Goal: Task Accomplishment & Management: Manage account settings

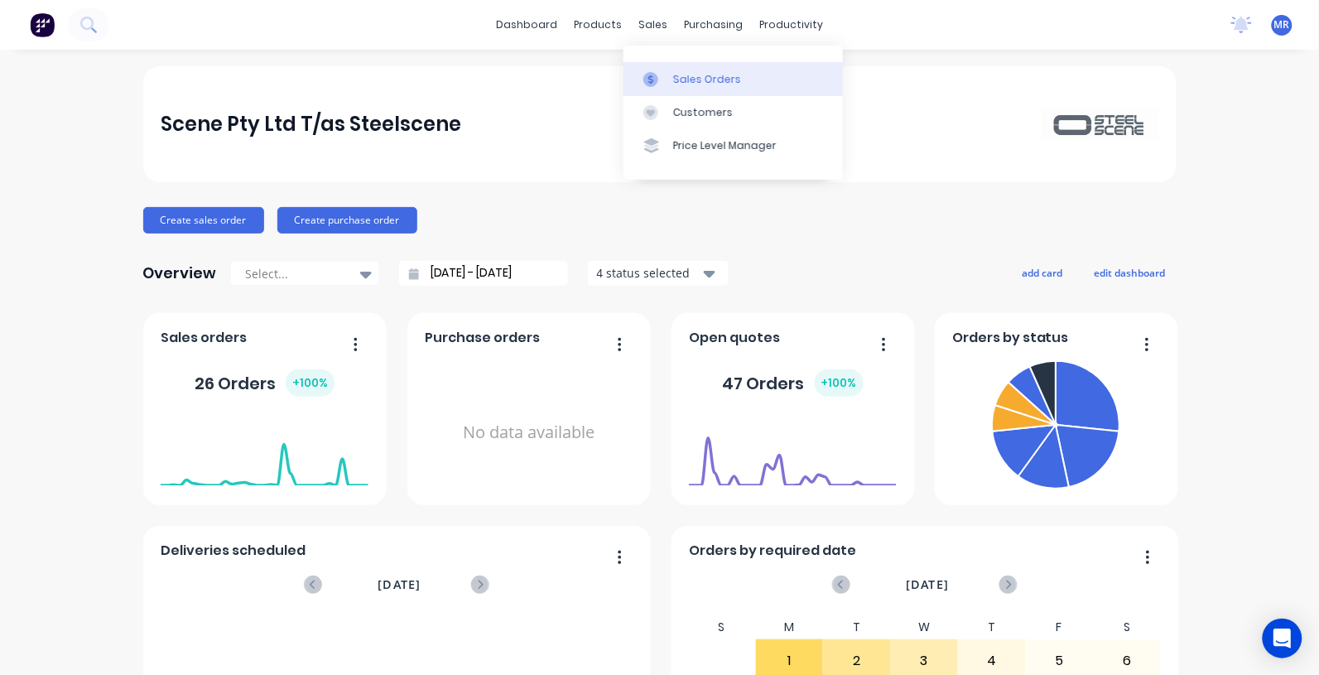
drag, startPoint x: 681, startPoint y: 72, endPoint x: 692, endPoint y: 71, distance: 10.8
click at [681, 72] on div "Sales Orders" at bounding box center [707, 79] width 68 height 15
click at [690, 79] on div "Sales Orders" at bounding box center [707, 79] width 68 height 15
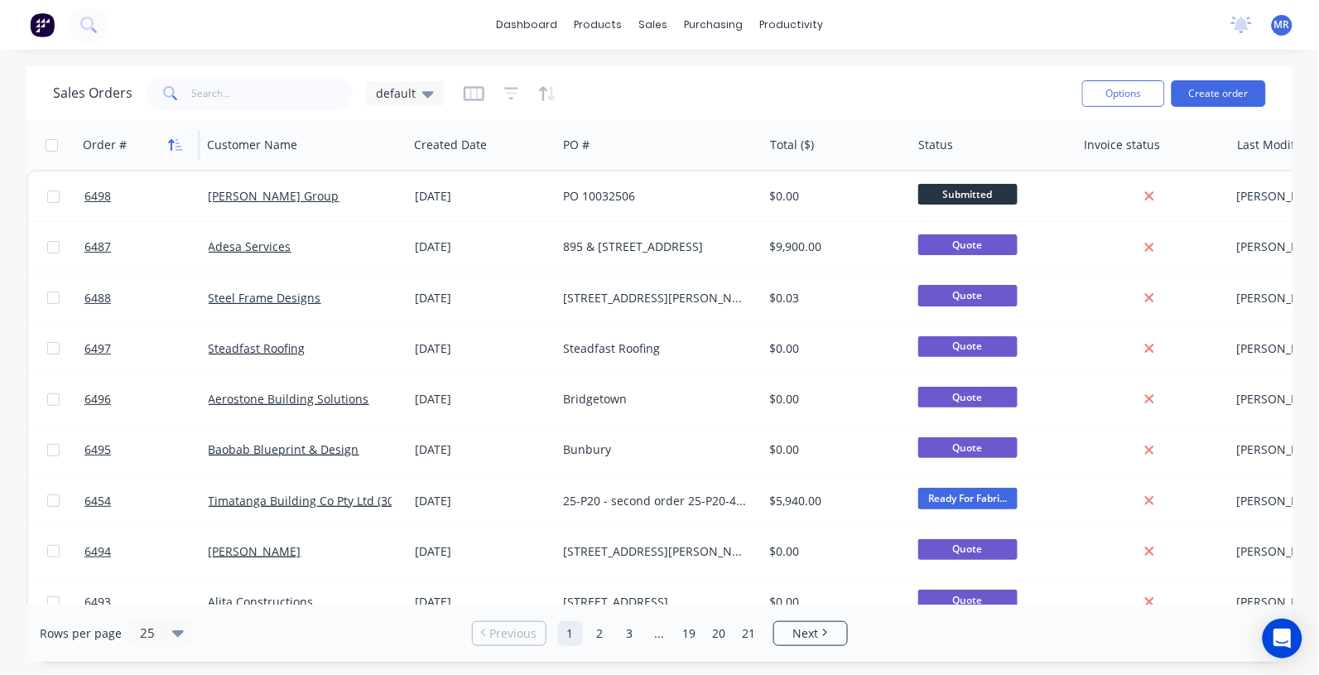
click at [163, 143] on button "button" at bounding box center [175, 145] width 25 height 25
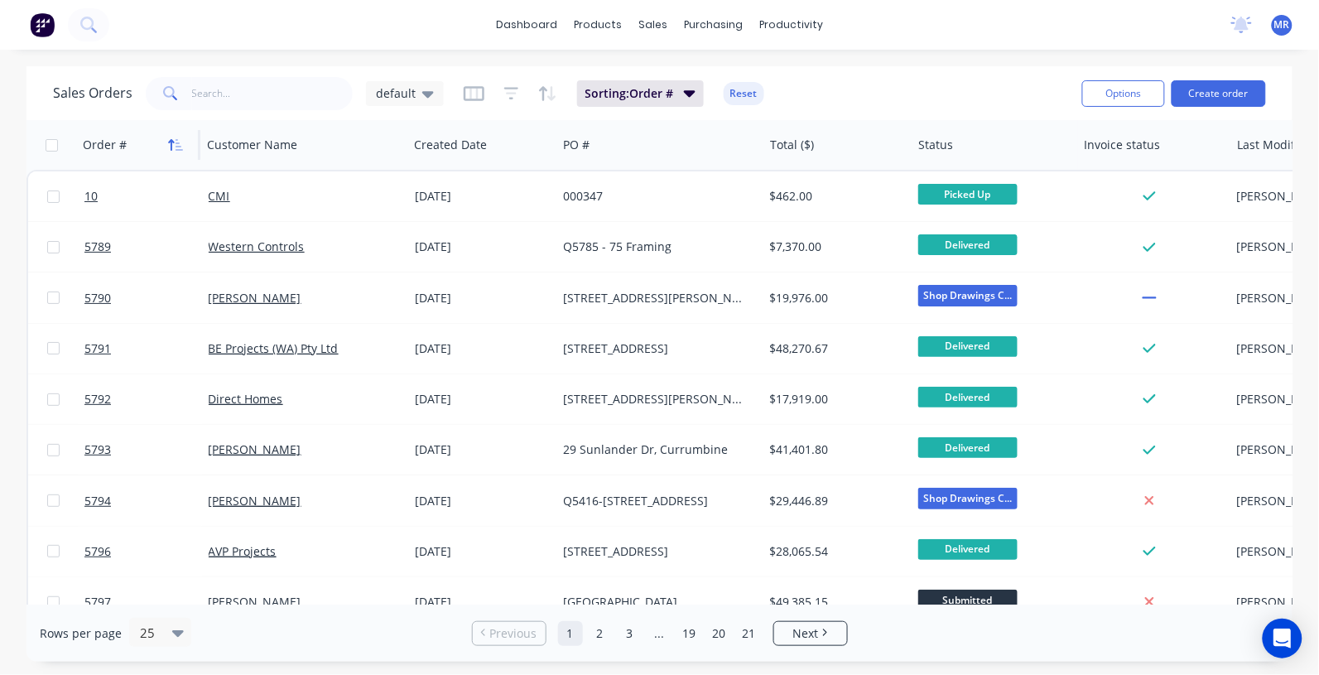
click at [174, 147] on icon "button" at bounding box center [175, 144] width 15 height 13
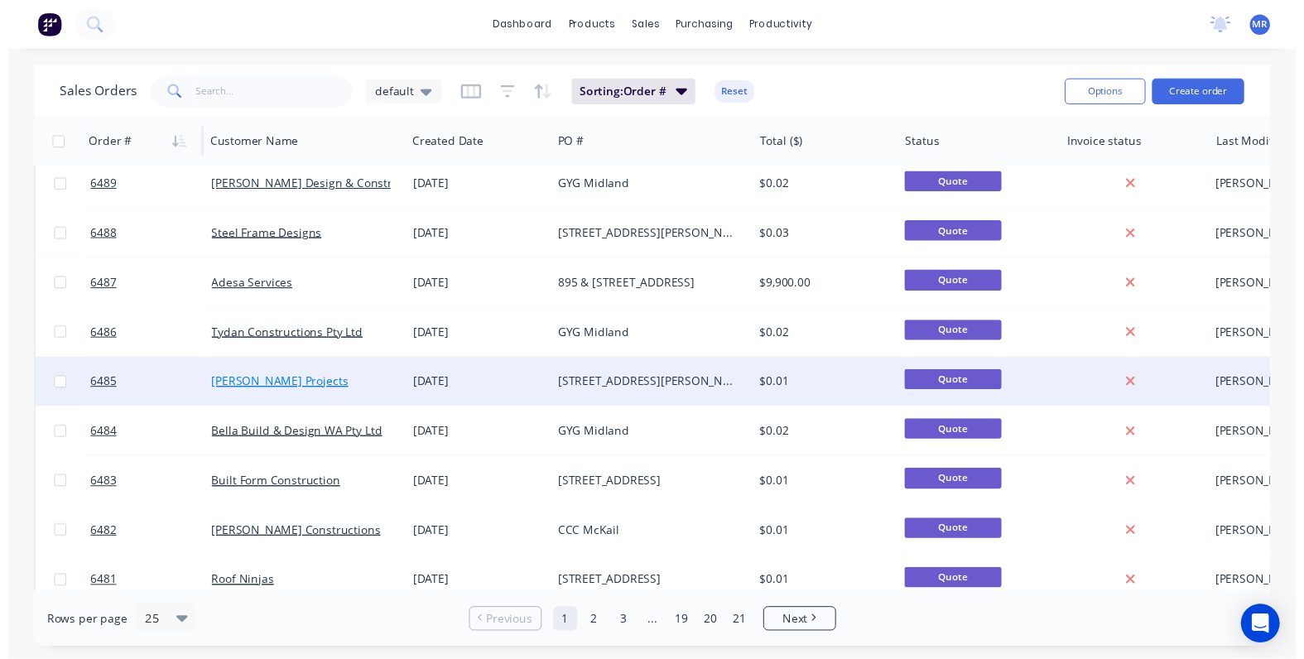
scroll to position [518, 0]
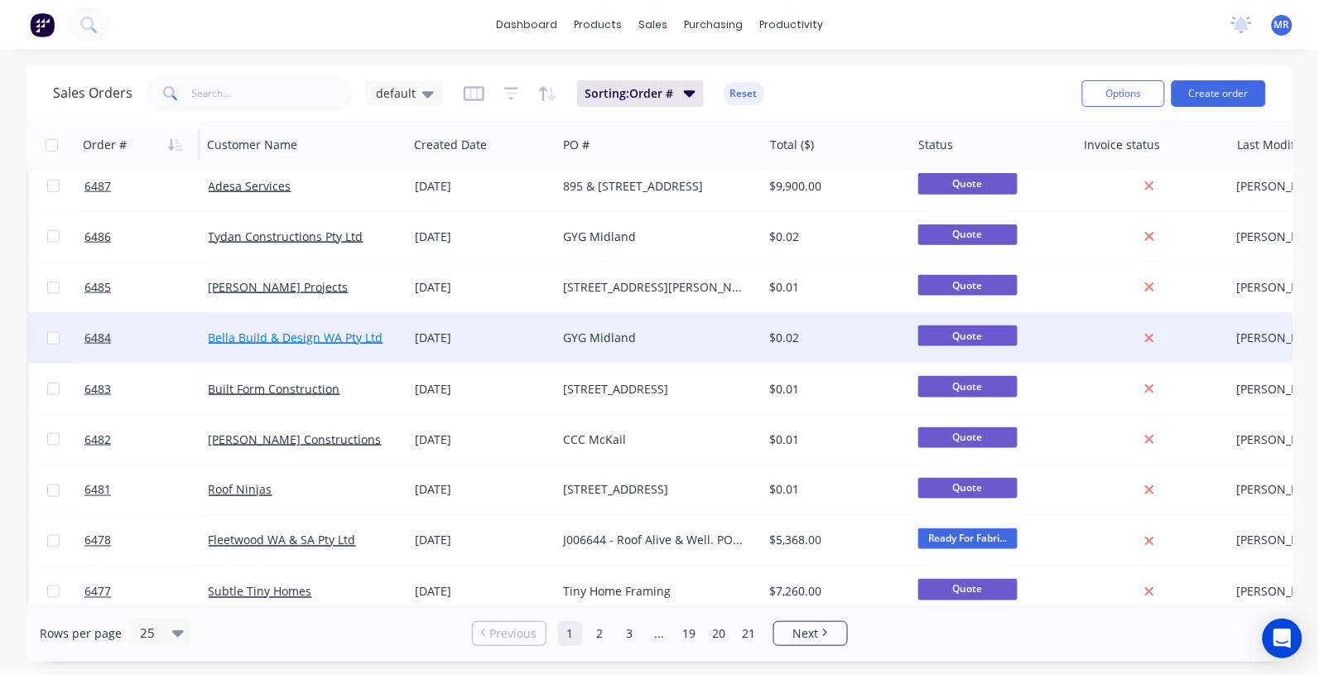
click at [282, 335] on link "Bella Build & Design WA Pty Ltd" at bounding box center [296, 338] width 175 height 16
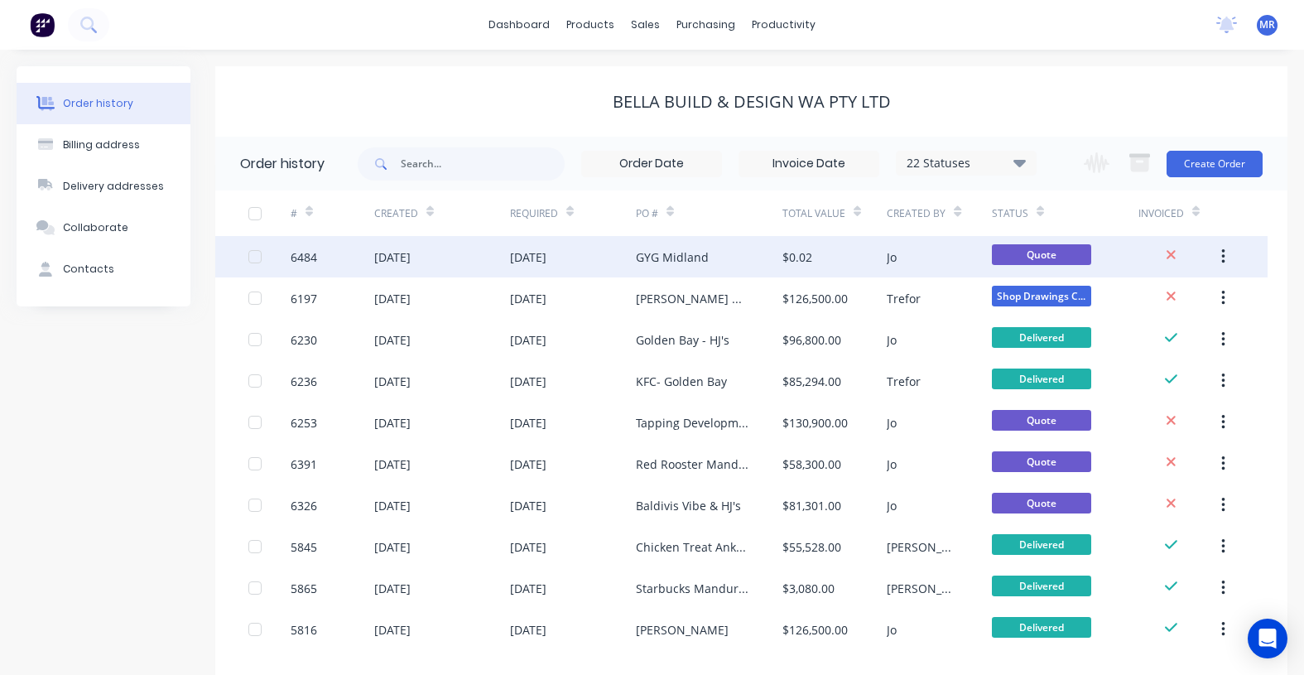
click at [647, 263] on div "GYG Midland" at bounding box center [672, 256] width 73 height 17
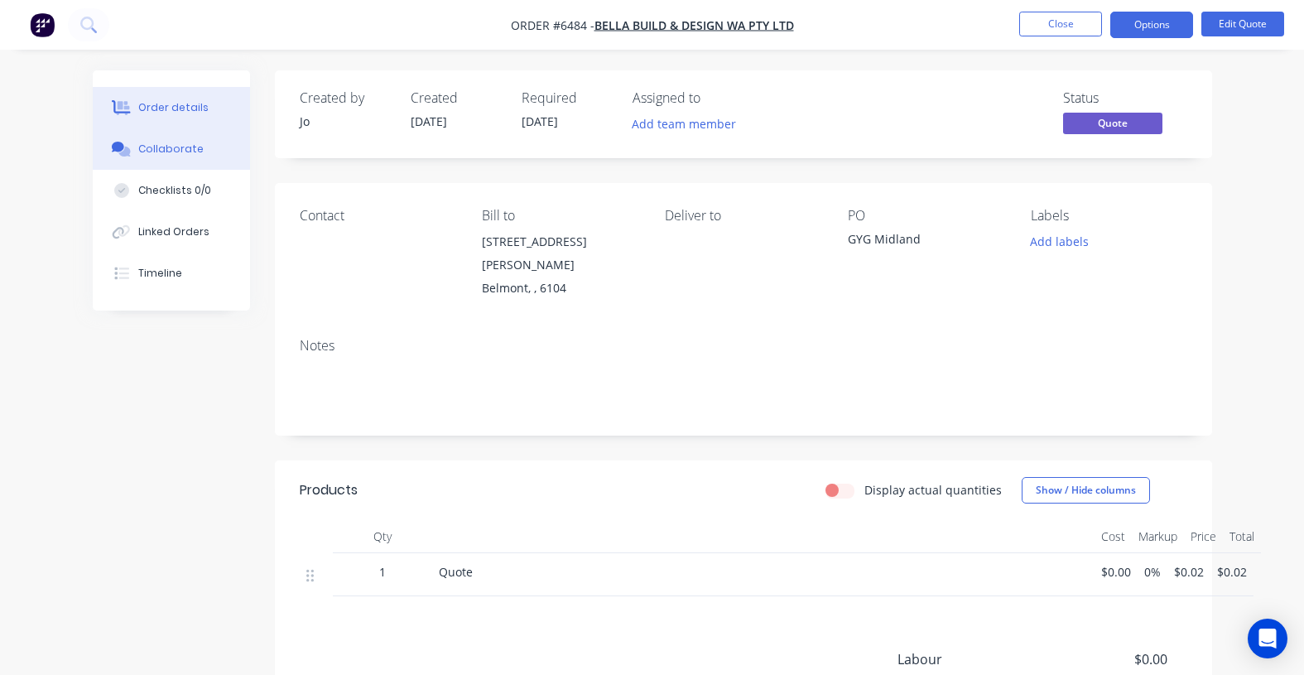
click at [158, 147] on div "Collaborate" at bounding box center [170, 149] width 65 height 15
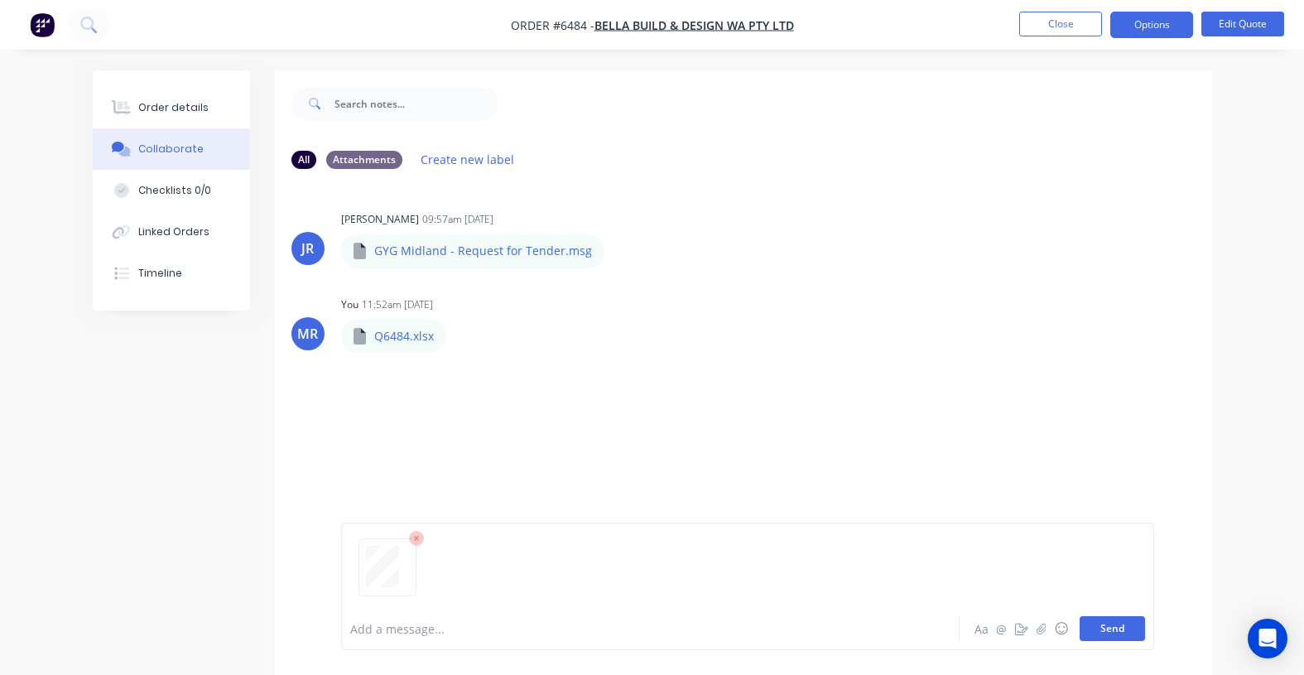
click at [1120, 626] on button "Send" at bounding box center [1112, 628] width 65 height 25
click at [1098, 631] on button "Send" at bounding box center [1112, 628] width 65 height 25
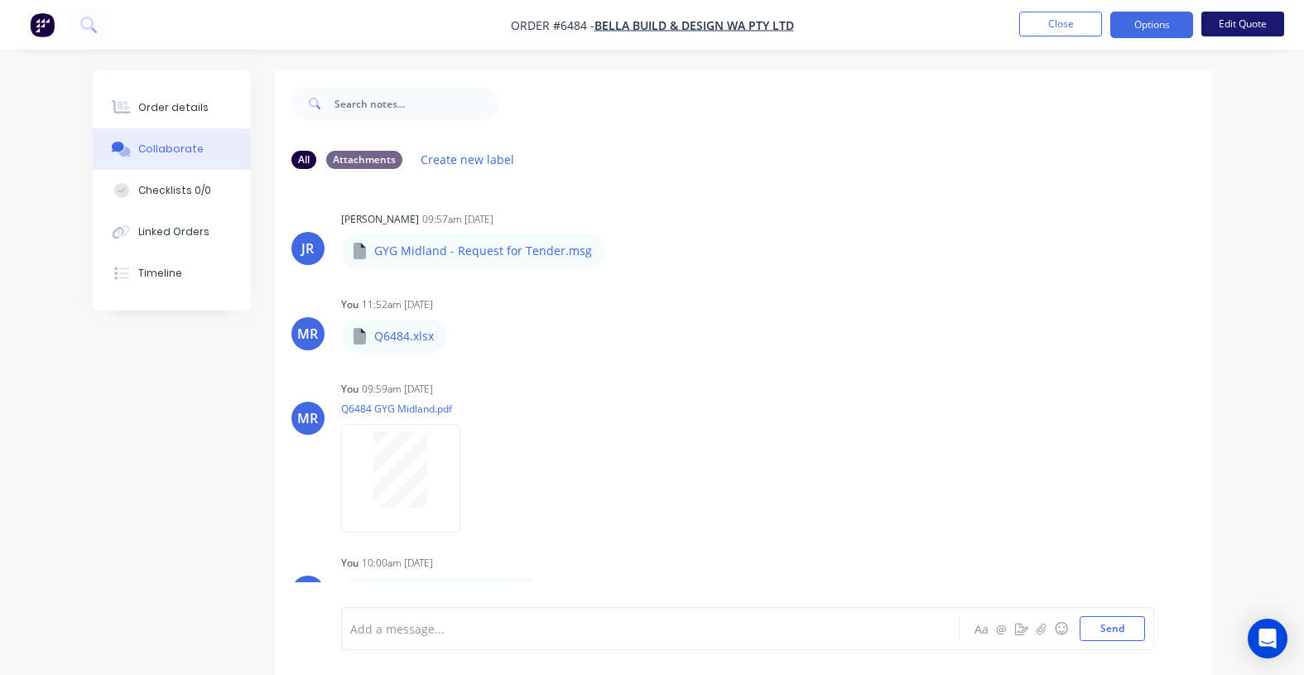
click at [1243, 17] on button "Edit Quote" at bounding box center [1243, 24] width 83 height 25
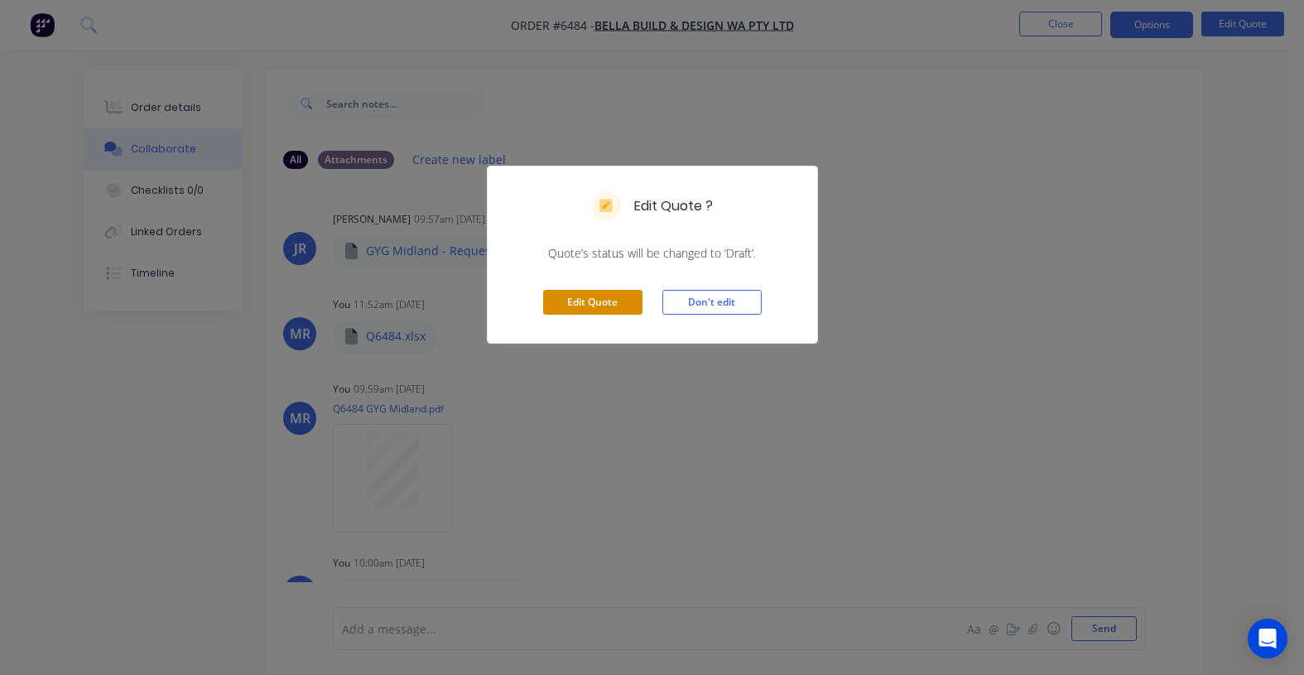
click at [589, 290] on button "Edit Quote" at bounding box center [592, 302] width 99 height 25
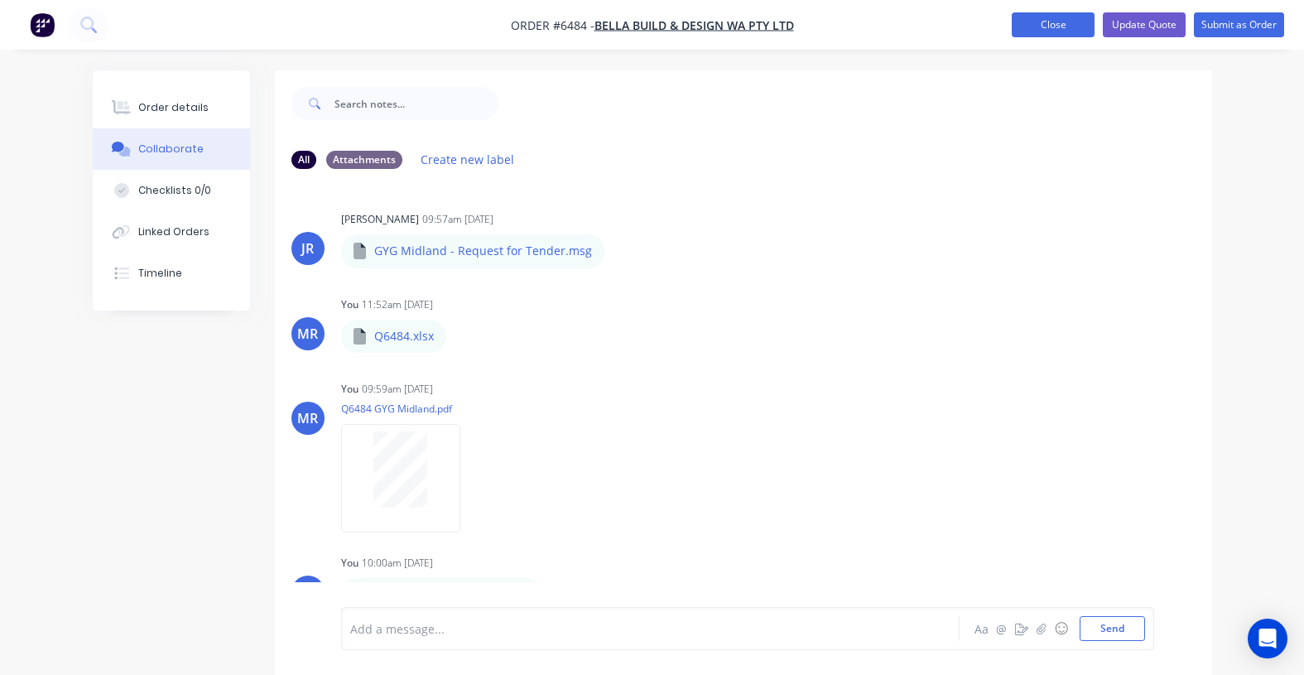
click at [1066, 26] on button "Close" at bounding box center [1053, 24] width 83 height 25
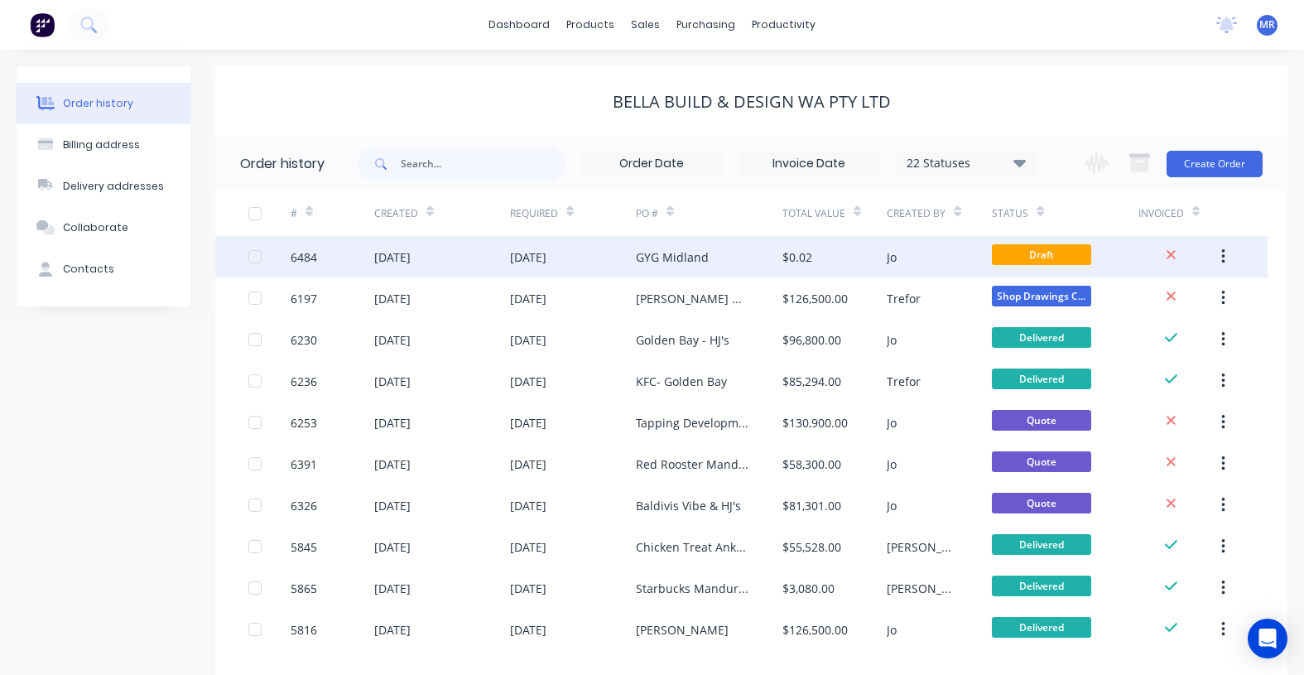
click at [611, 259] on div "[DATE]" at bounding box center [573, 256] width 126 height 41
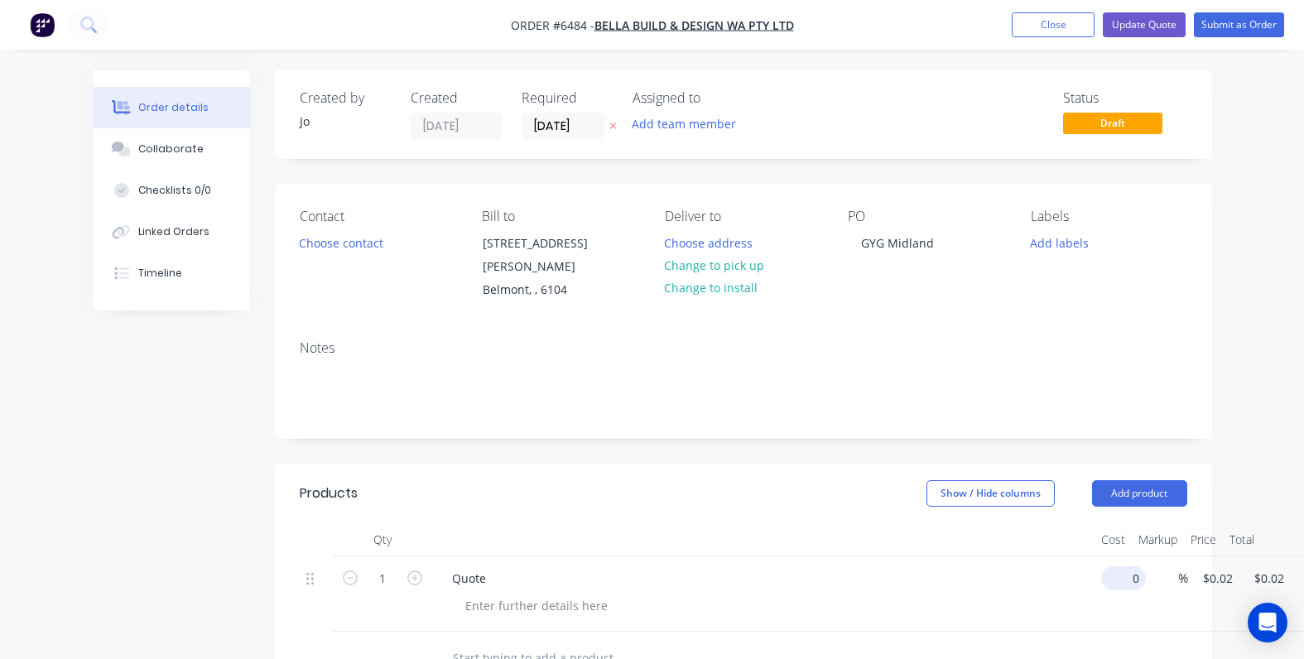
click at [1130, 561] on div "1 Quote 0 $0.00 % $0.02 $0.02 $0.02 $0.02" at bounding box center [744, 594] width 888 height 75
type input "$129,000.00"
click at [864, 431] on div "Created by Jo Created 27/08/25 Required 27/08/25 Assigned to Add team member St…" at bounding box center [743, 576] width 937 height 1013
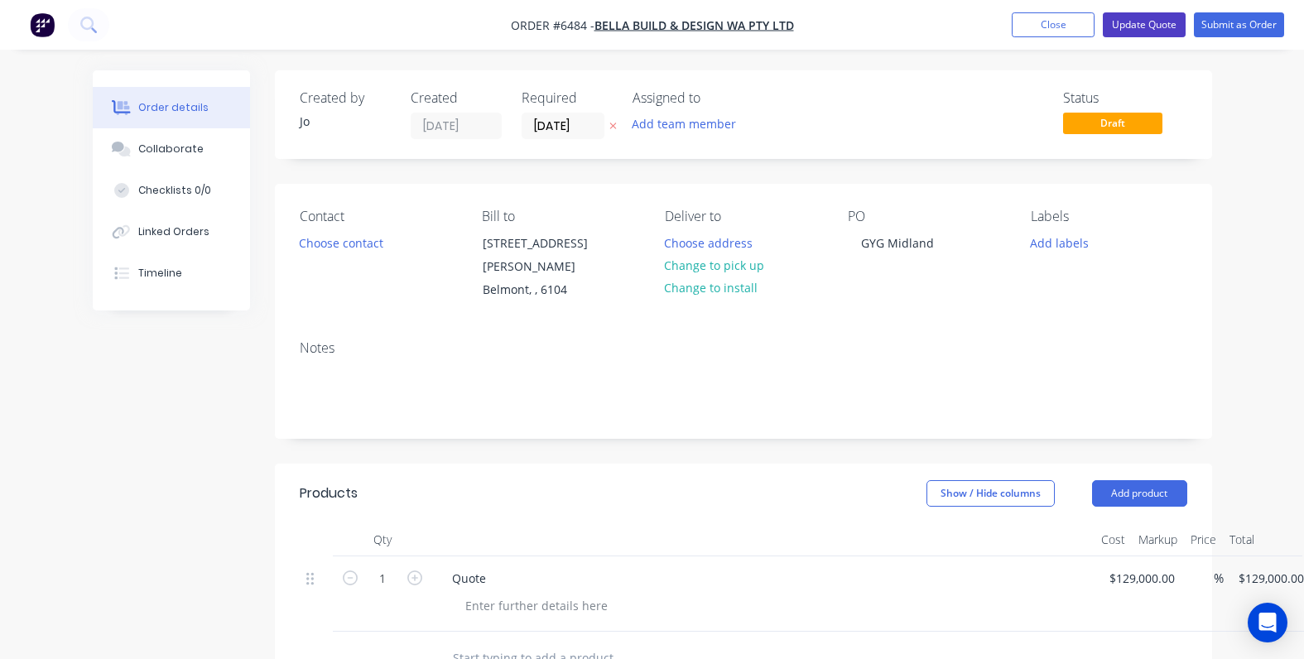
click at [1136, 25] on button "Update Quote" at bounding box center [1144, 24] width 83 height 25
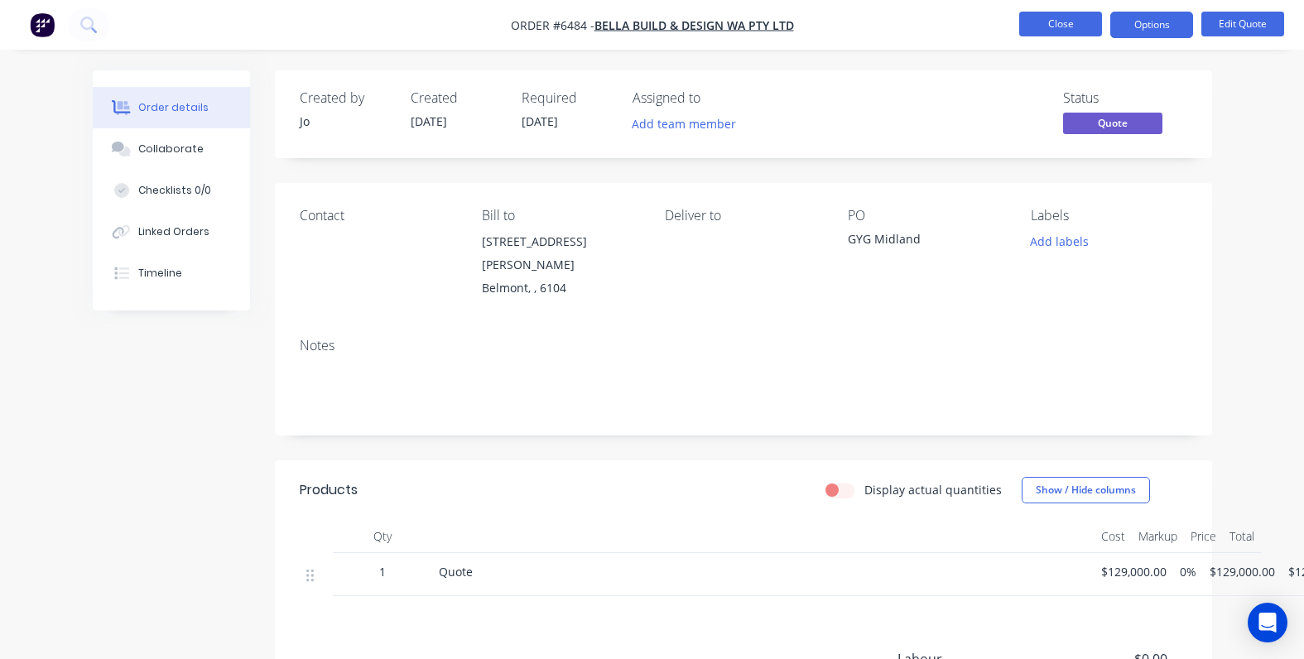
click at [1071, 27] on button "Close" at bounding box center [1060, 24] width 83 height 25
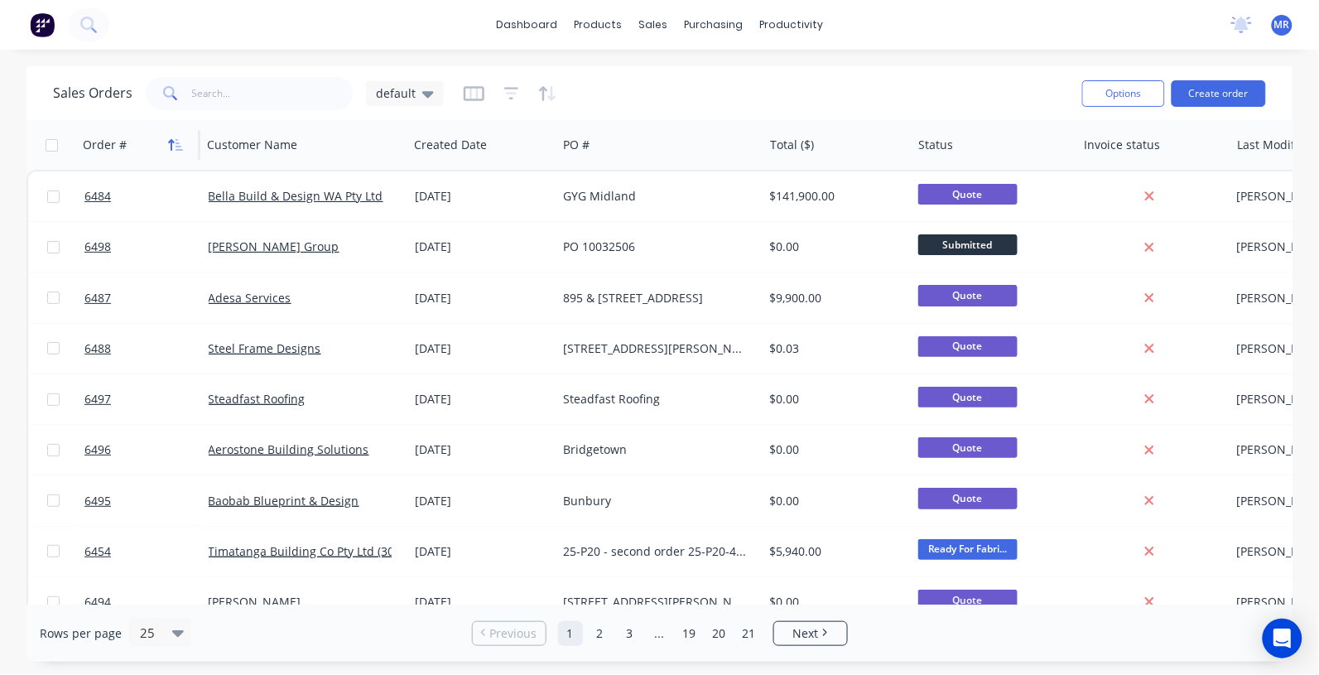
click at [169, 142] on icon "button" at bounding box center [172, 145] width 6 height 12
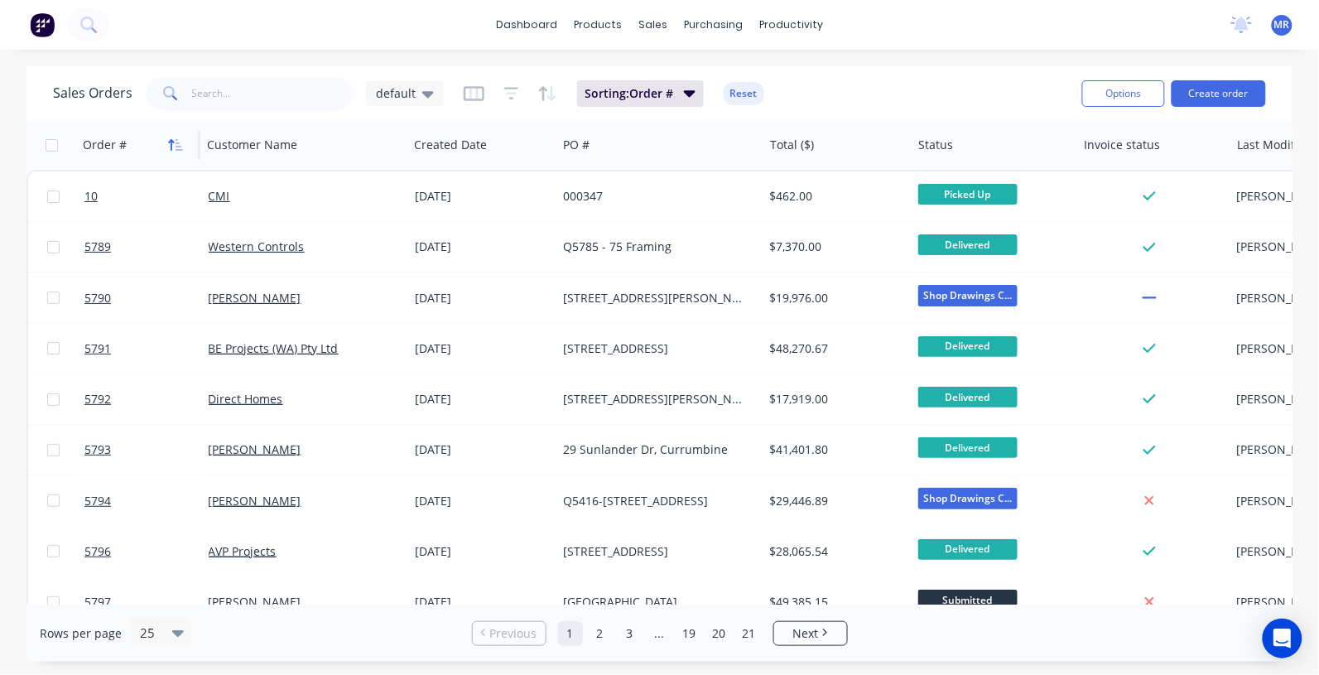
click at [170, 143] on icon "button" at bounding box center [175, 144] width 15 height 13
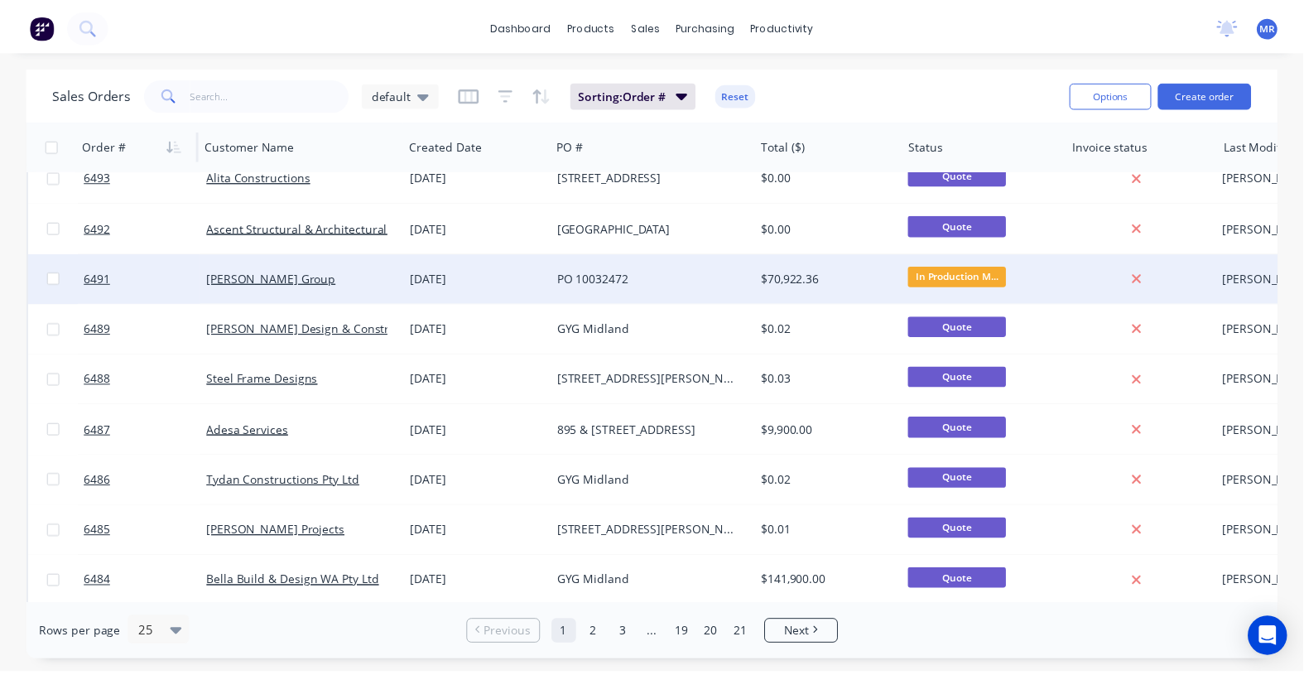
scroll to position [311, 0]
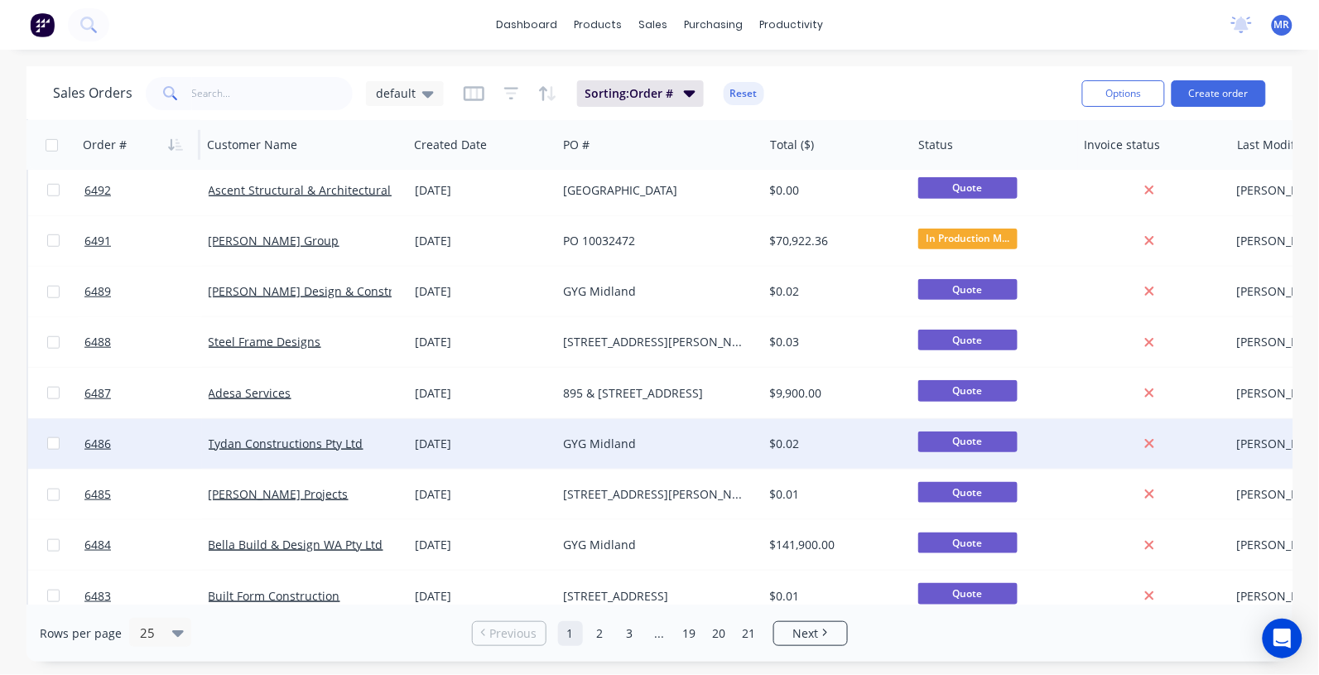
click at [603, 436] on div "GYG Midland" at bounding box center [655, 444] width 184 height 17
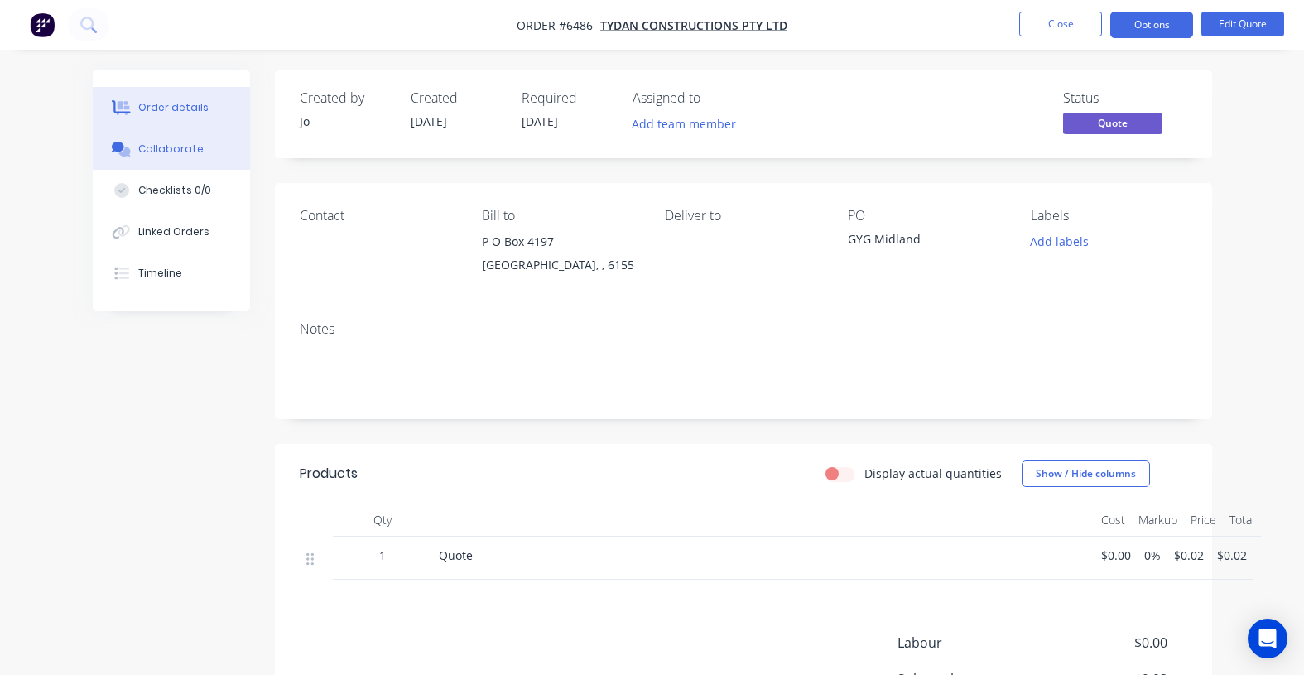
click at [167, 155] on div "Collaborate" at bounding box center [170, 149] width 65 height 15
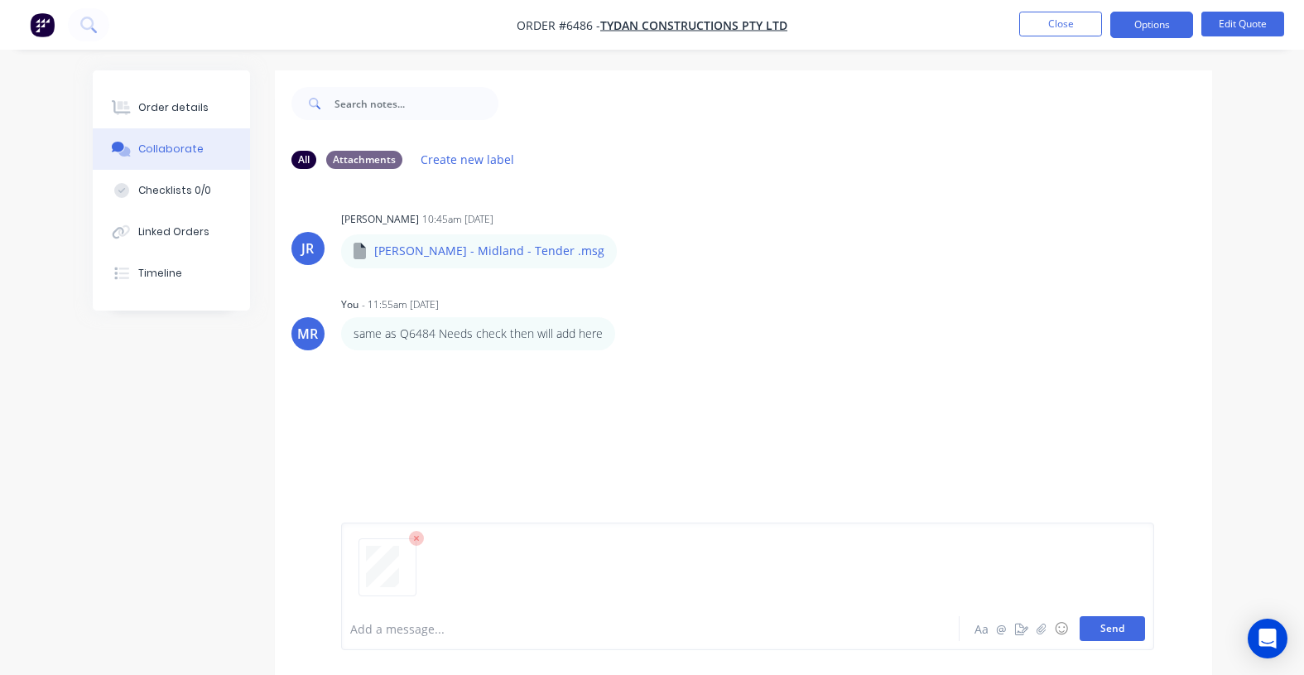
click at [1107, 622] on button "Send" at bounding box center [1112, 628] width 65 height 25
click at [629, 250] on button "button" at bounding box center [631, 251] width 7 height 24
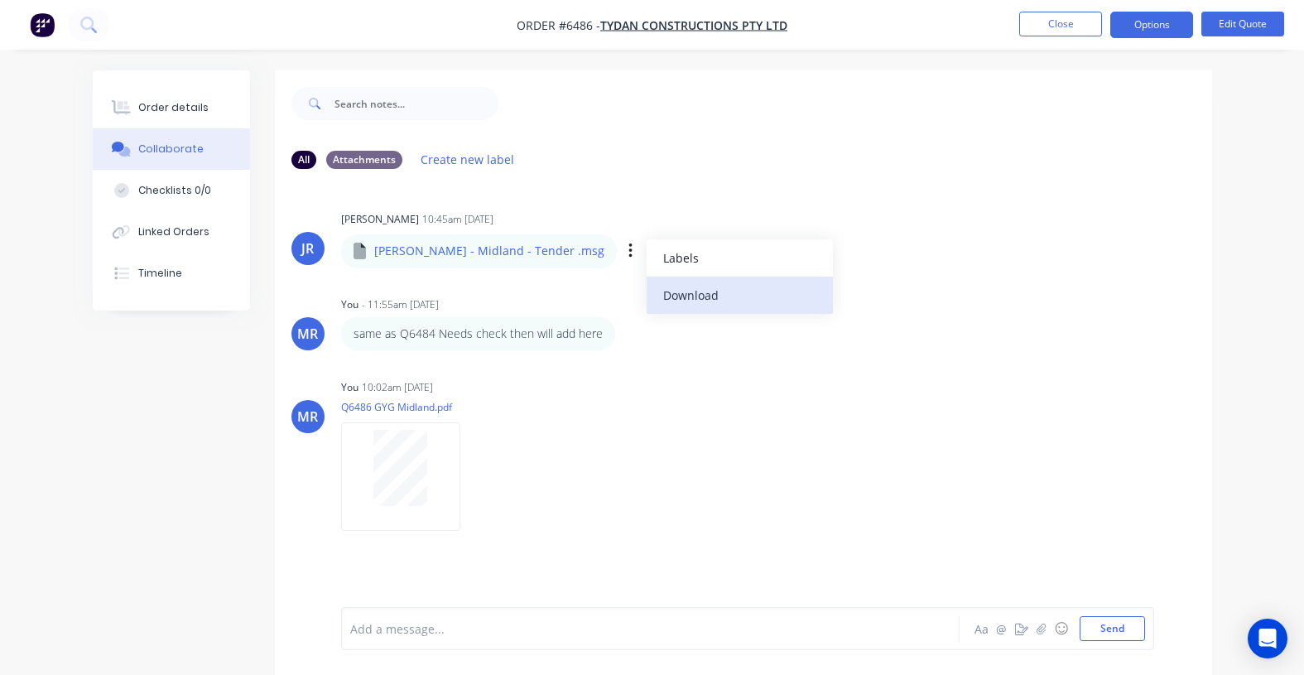
click at [711, 287] on button "Download" at bounding box center [740, 295] width 186 height 37
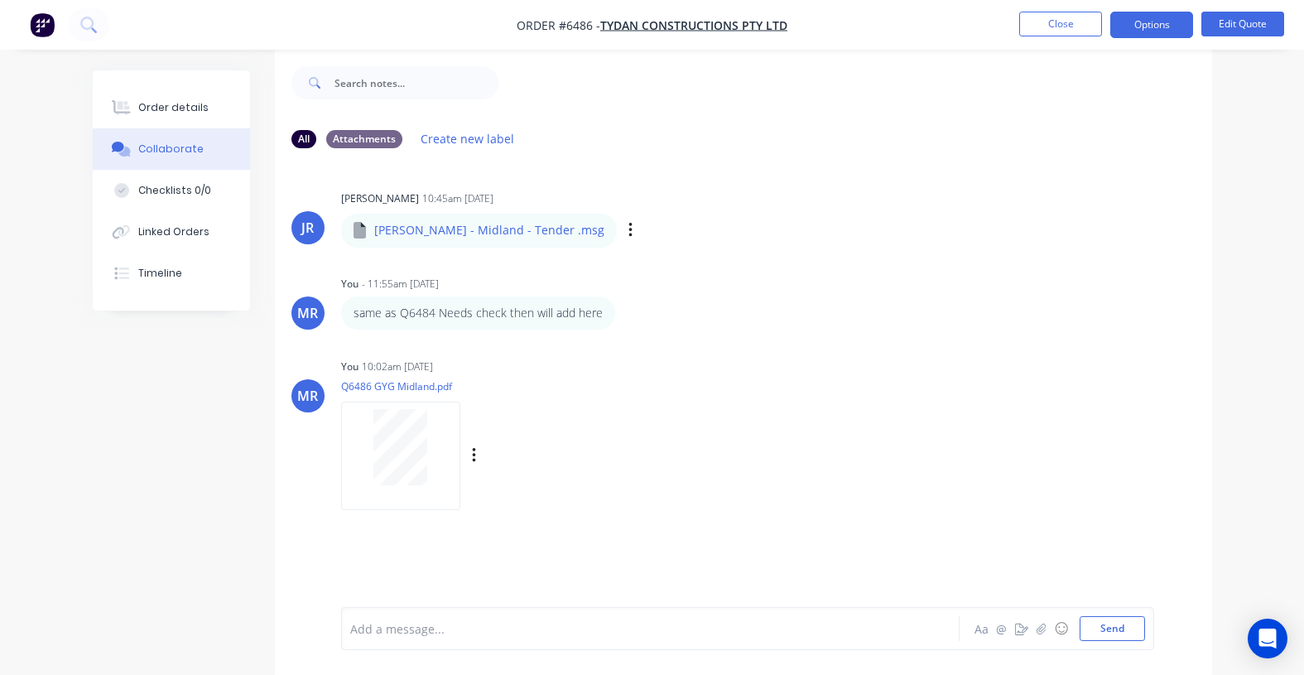
scroll to position [26, 0]
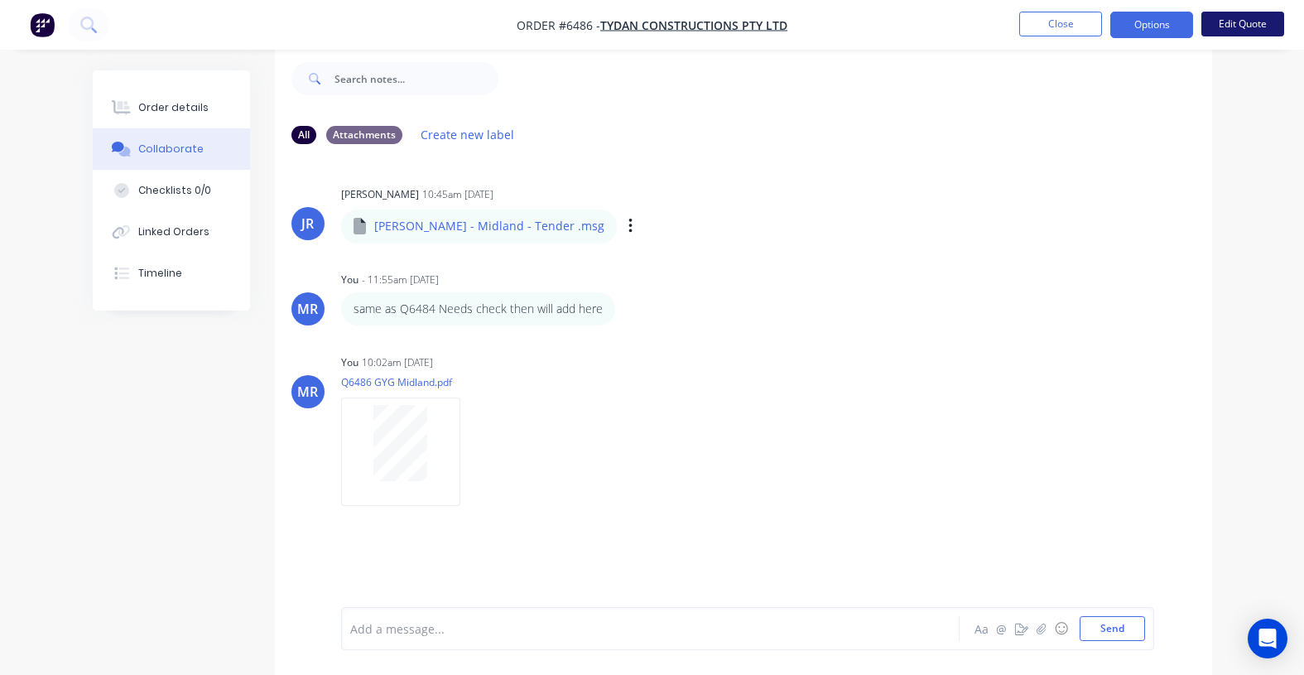
click at [1238, 31] on button "Edit Quote" at bounding box center [1243, 24] width 83 height 25
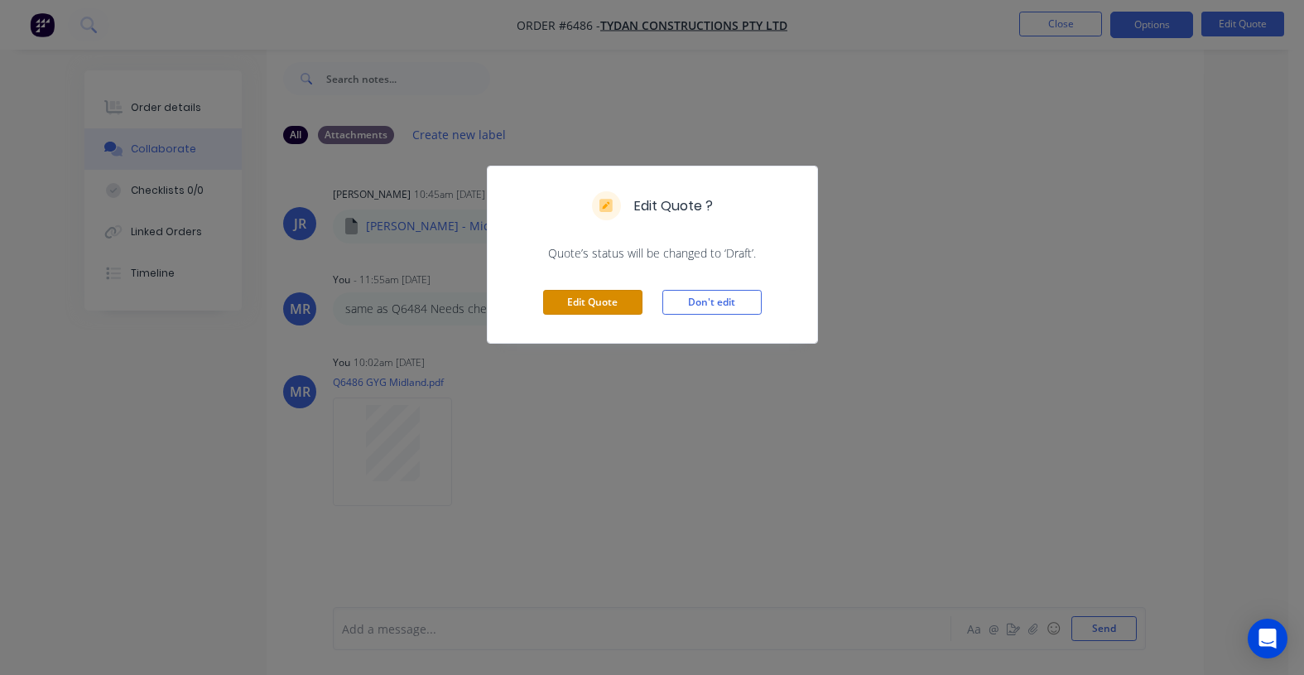
click at [600, 300] on button "Edit Quote" at bounding box center [592, 302] width 99 height 25
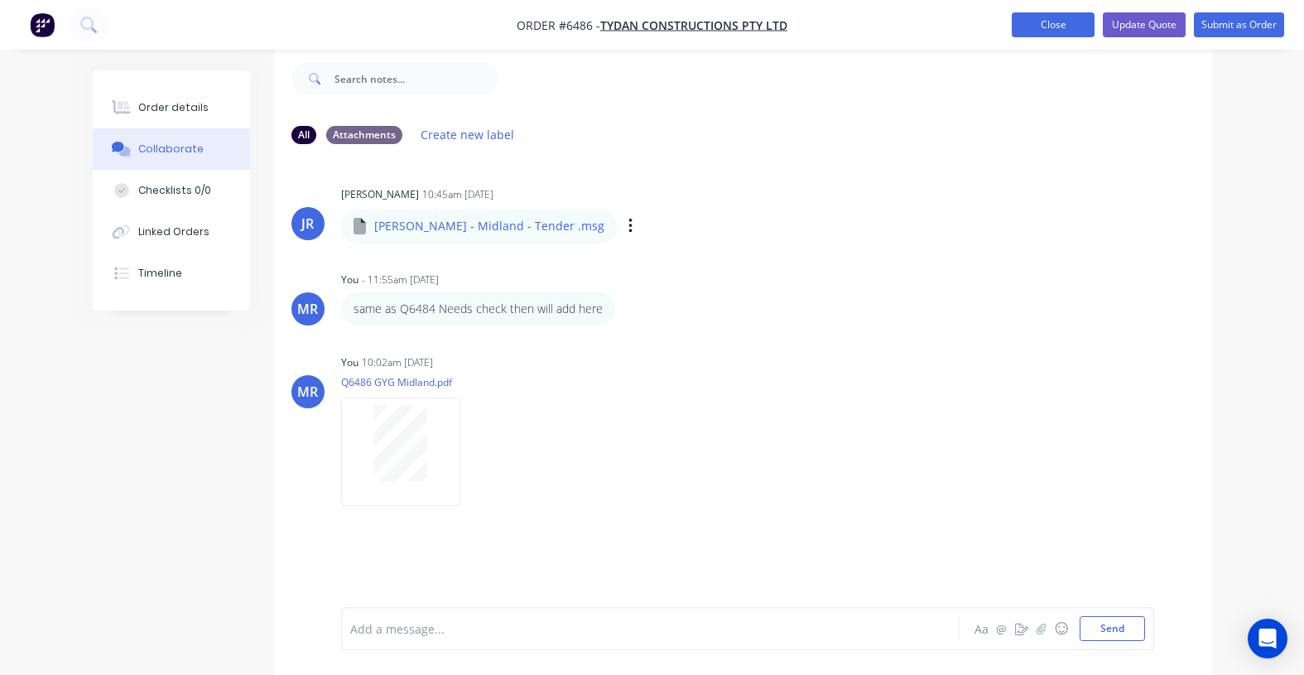
click at [1038, 27] on button "Close" at bounding box center [1053, 24] width 83 height 25
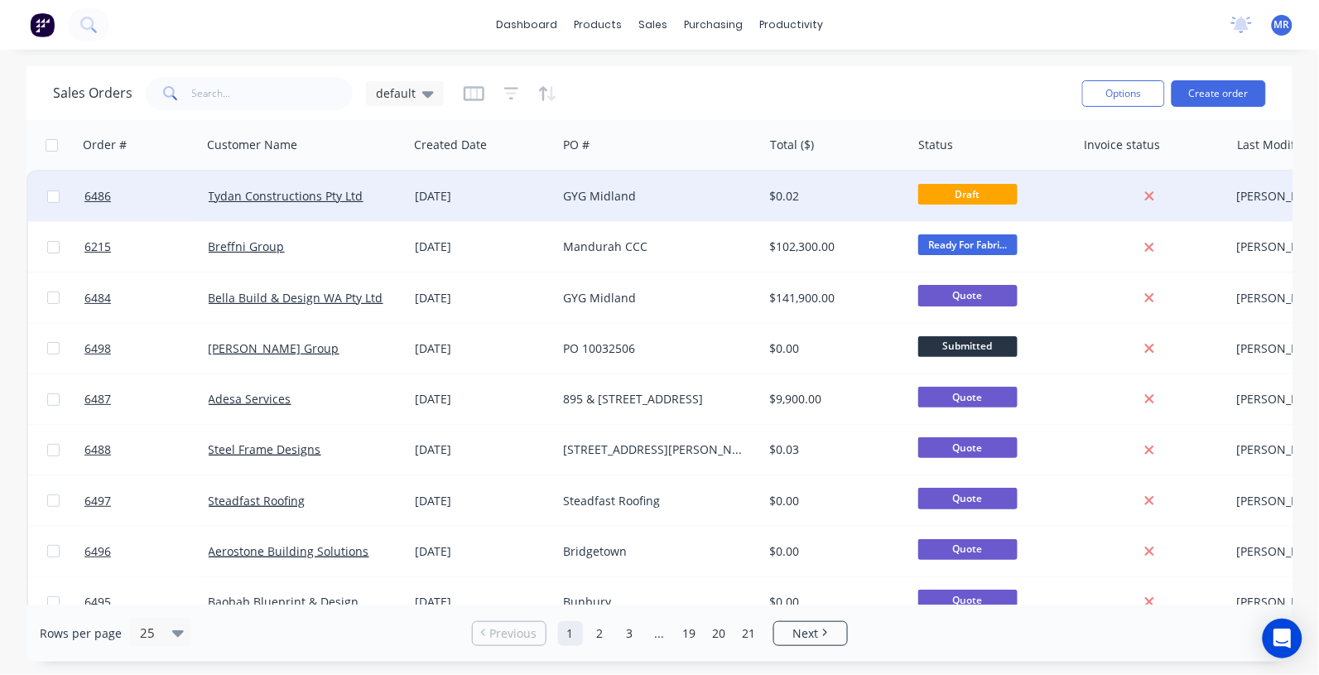
click at [610, 201] on div "GYG Midland" at bounding box center [655, 196] width 184 height 17
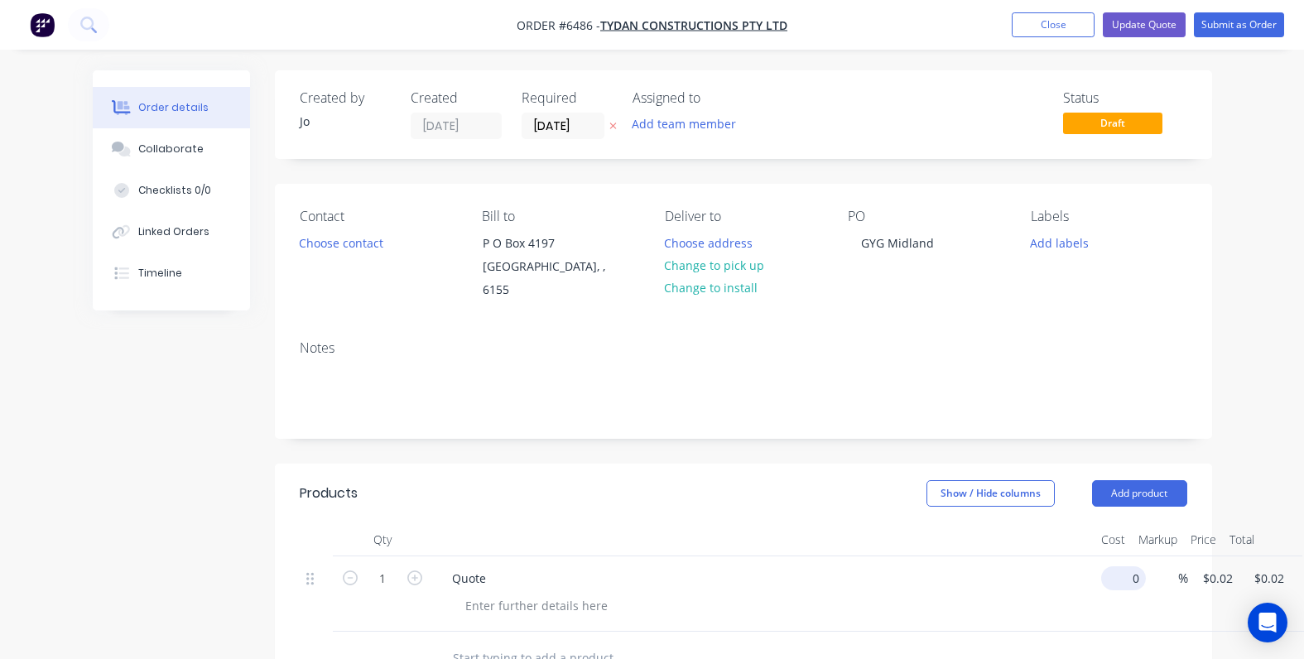
click at [1135, 564] on div "1 Quote 0 $0.00 % $0.02 $0.02 $0.02 $0.02" at bounding box center [744, 594] width 888 height 75
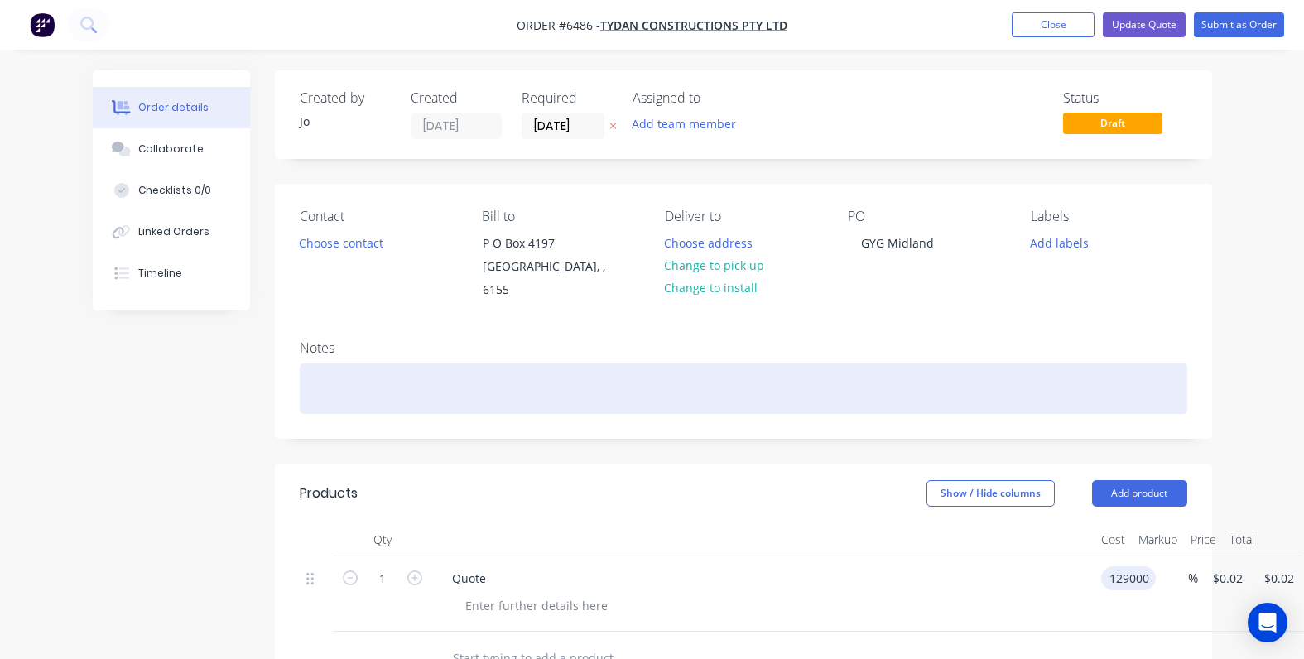
type input "$129,000.00"
drag, startPoint x: 1016, startPoint y: 383, endPoint x: 1000, endPoint y: 396, distance: 20.7
click at [1015, 383] on div at bounding box center [744, 389] width 888 height 51
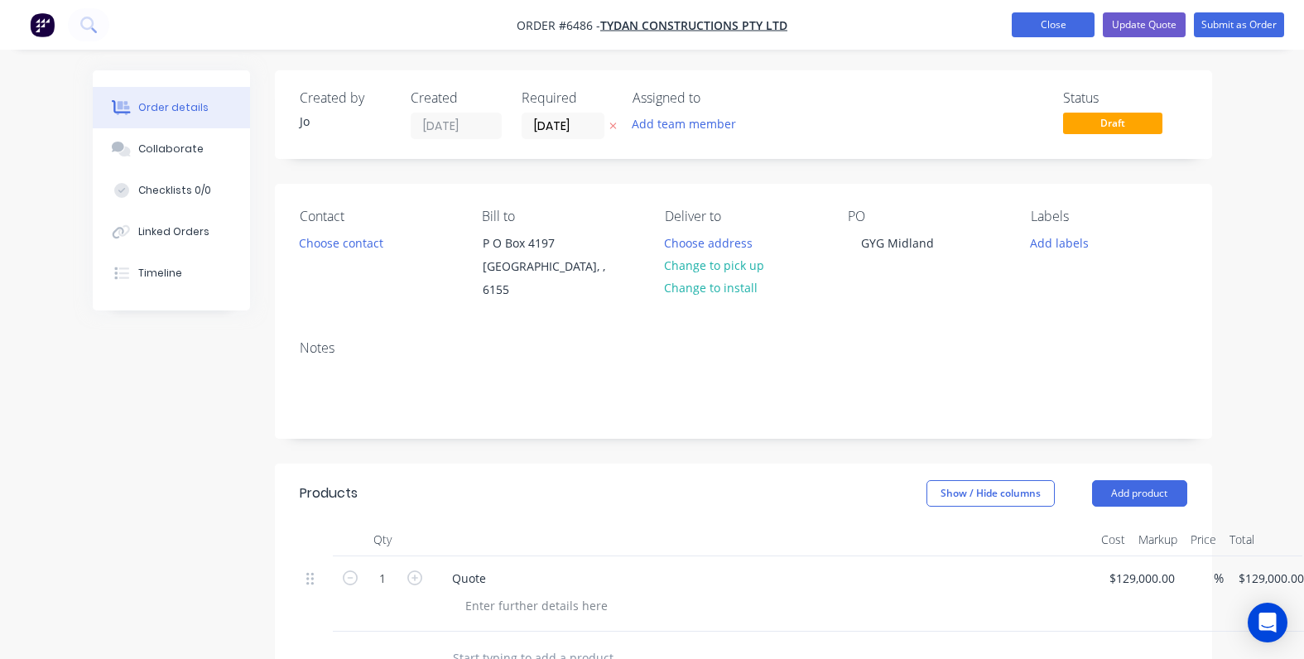
click at [1056, 29] on button "Close" at bounding box center [1053, 24] width 83 height 25
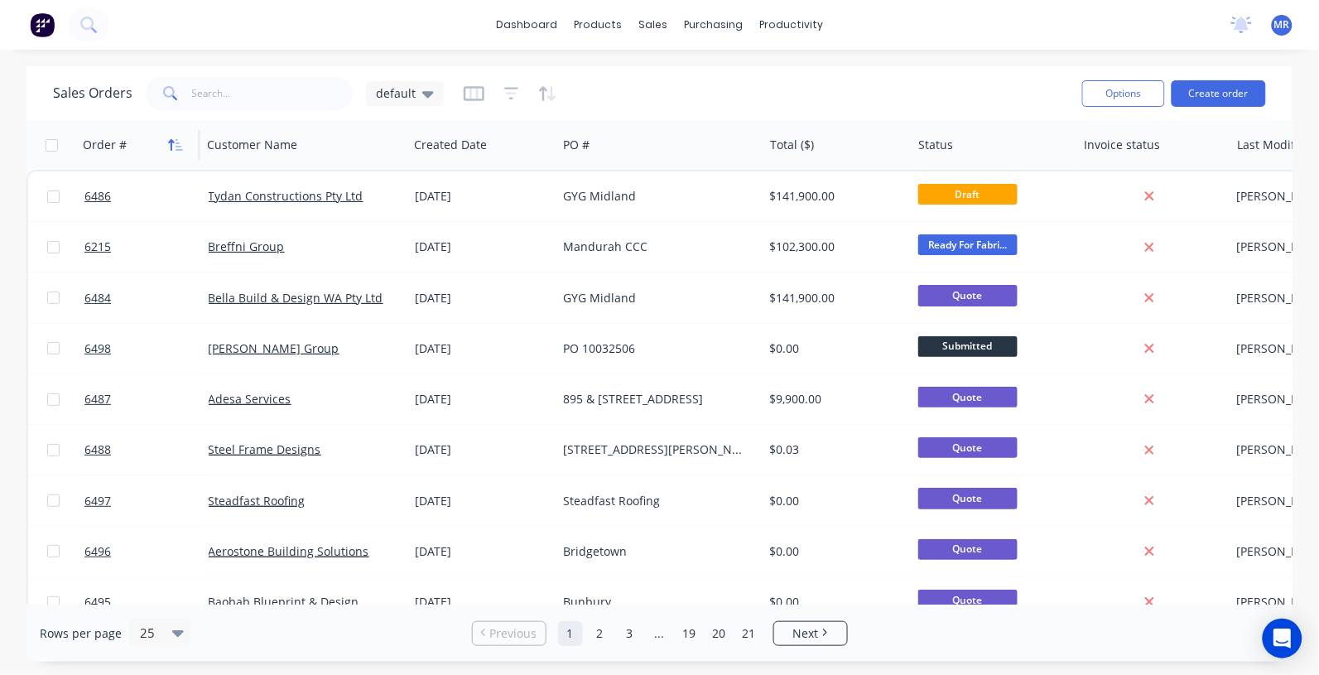
click at [171, 141] on icon "button" at bounding box center [172, 145] width 6 height 12
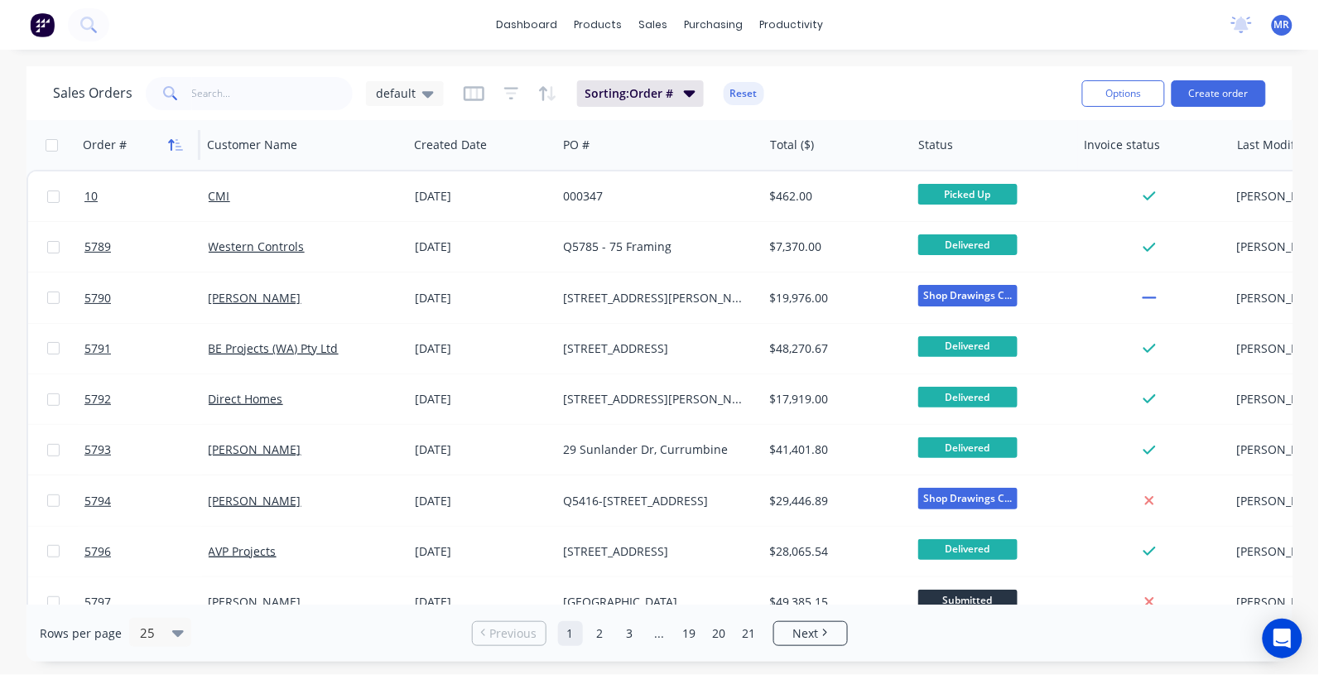
click at [168, 143] on icon "button" at bounding box center [175, 144] width 15 height 13
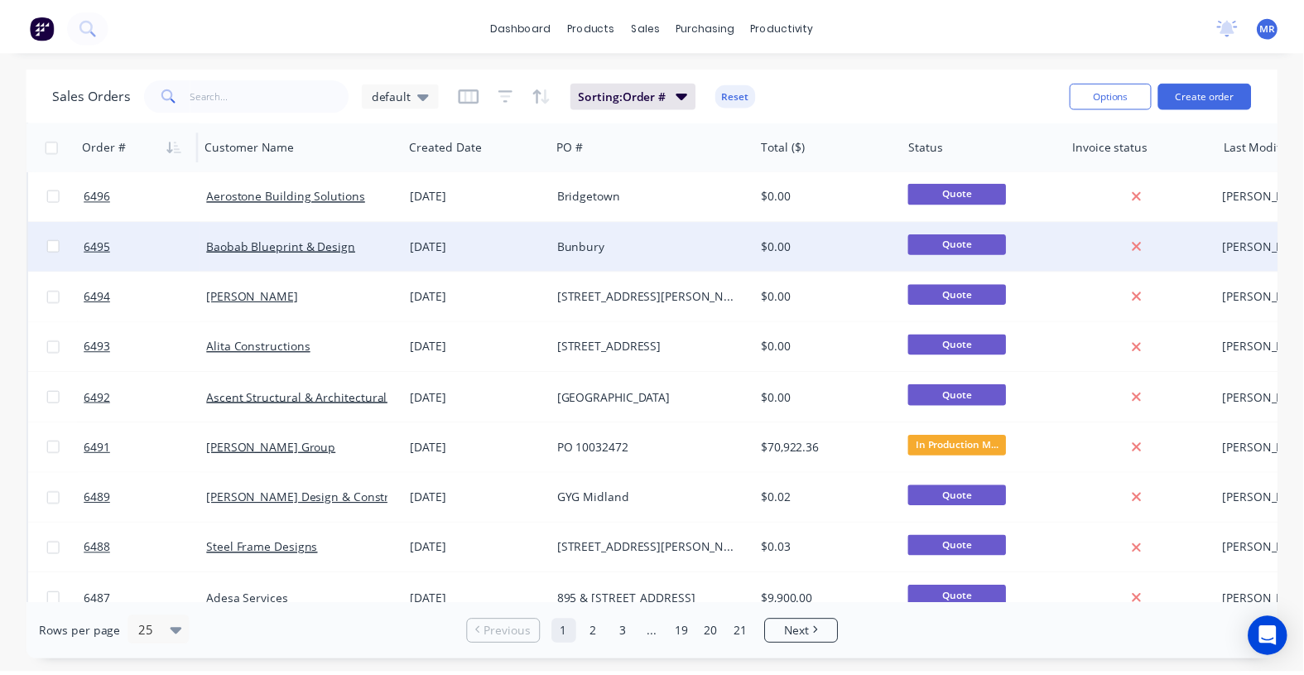
scroll to position [207, 0]
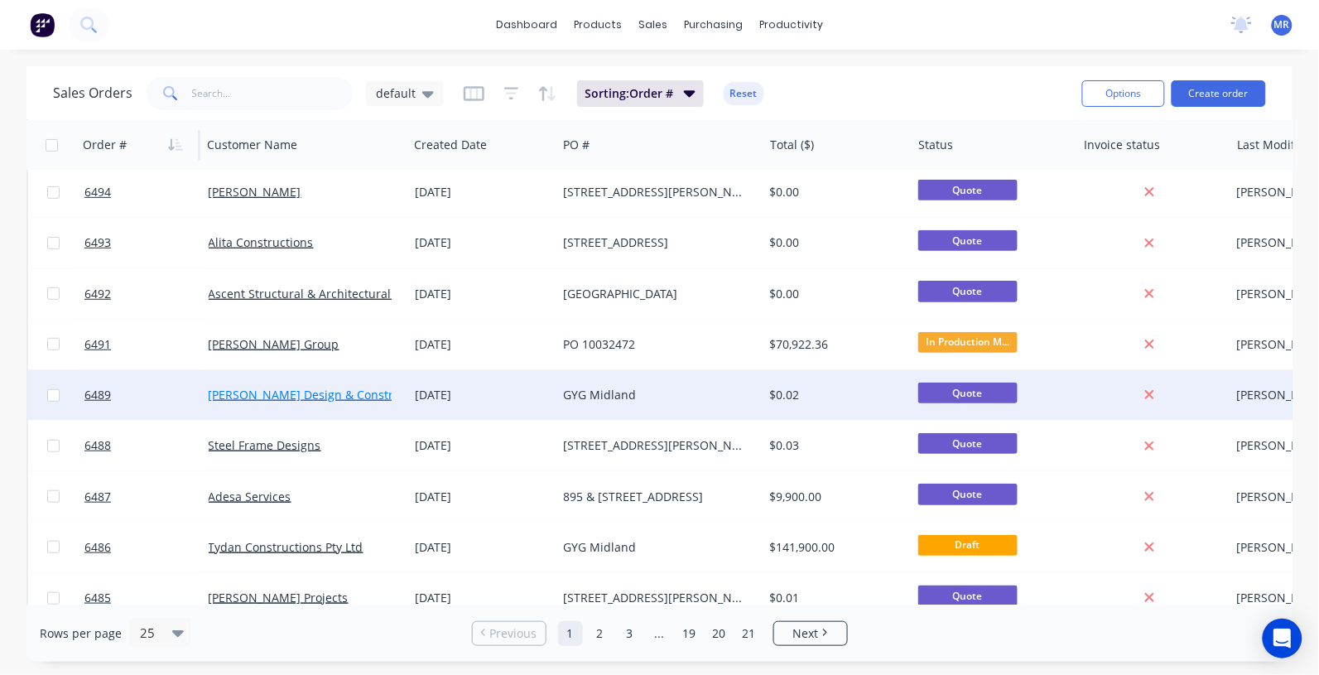
click at [320, 393] on link "[PERSON_NAME] Design & Construction" at bounding box center [319, 395] width 220 height 16
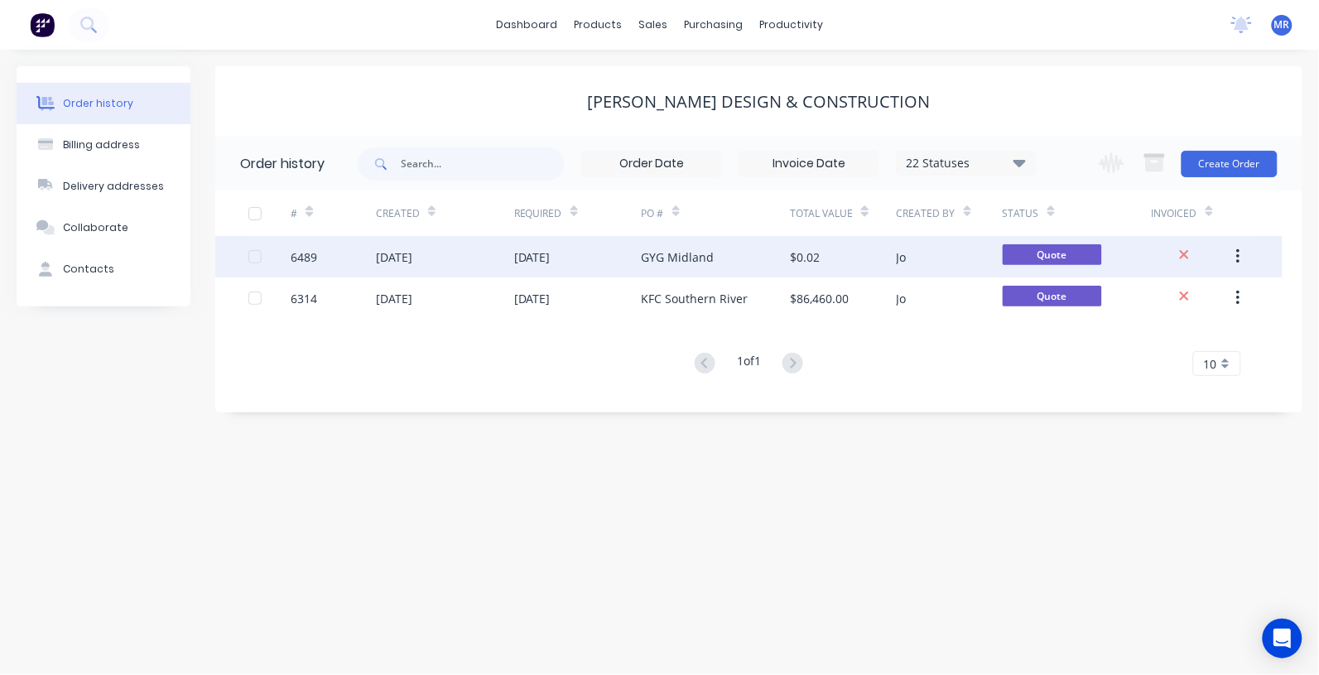
click at [690, 259] on div "GYG Midland" at bounding box center [678, 256] width 73 height 17
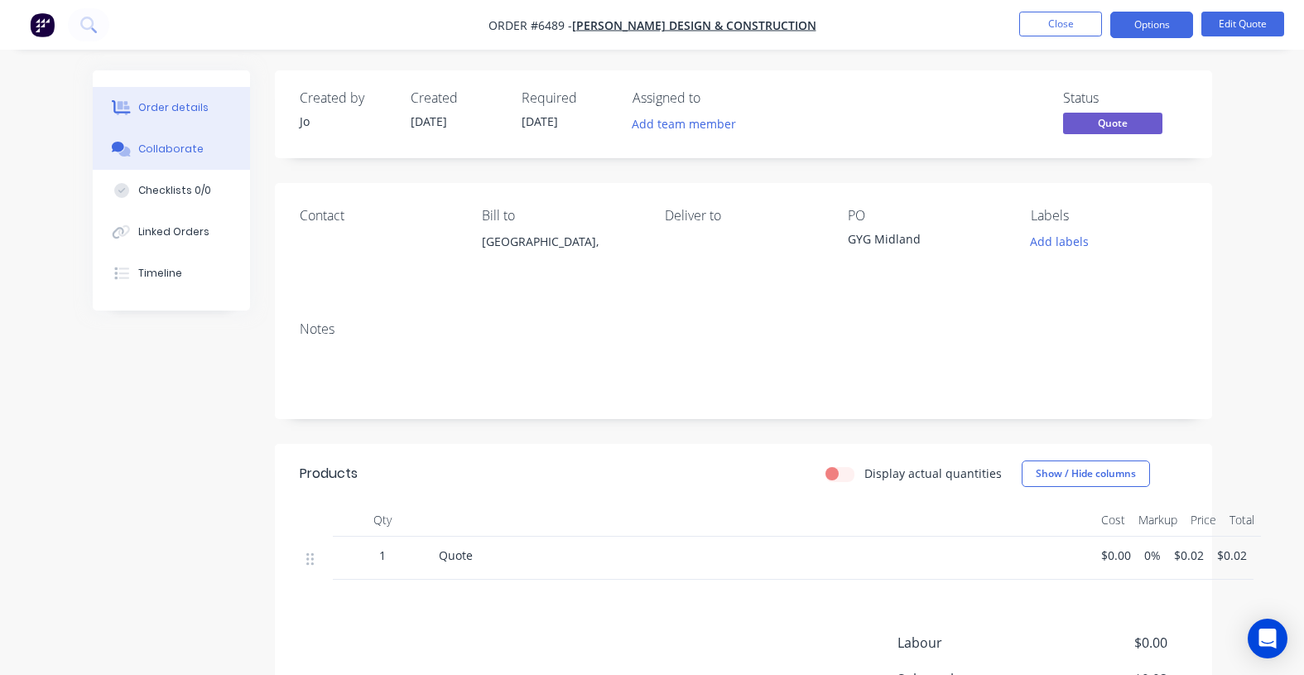
click at [158, 151] on div "Collaborate" at bounding box center [170, 149] width 65 height 15
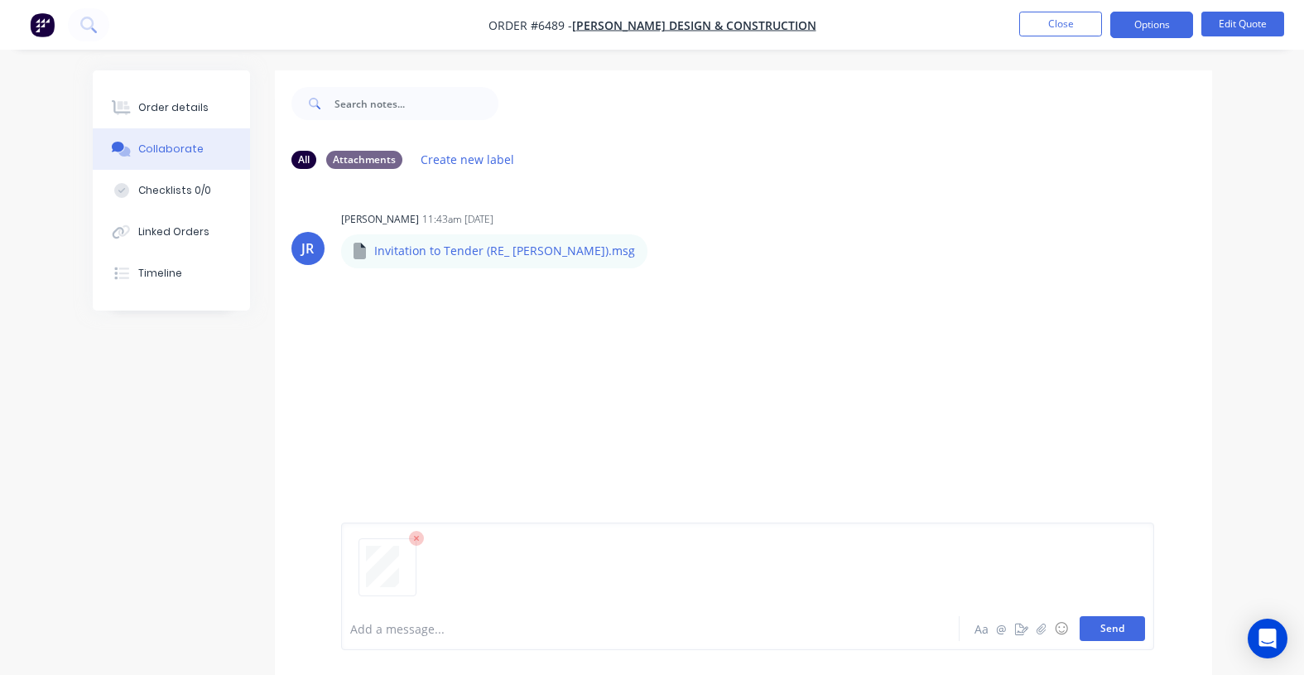
click at [1108, 627] on button "Send" at bounding box center [1112, 628] width 65 height 25
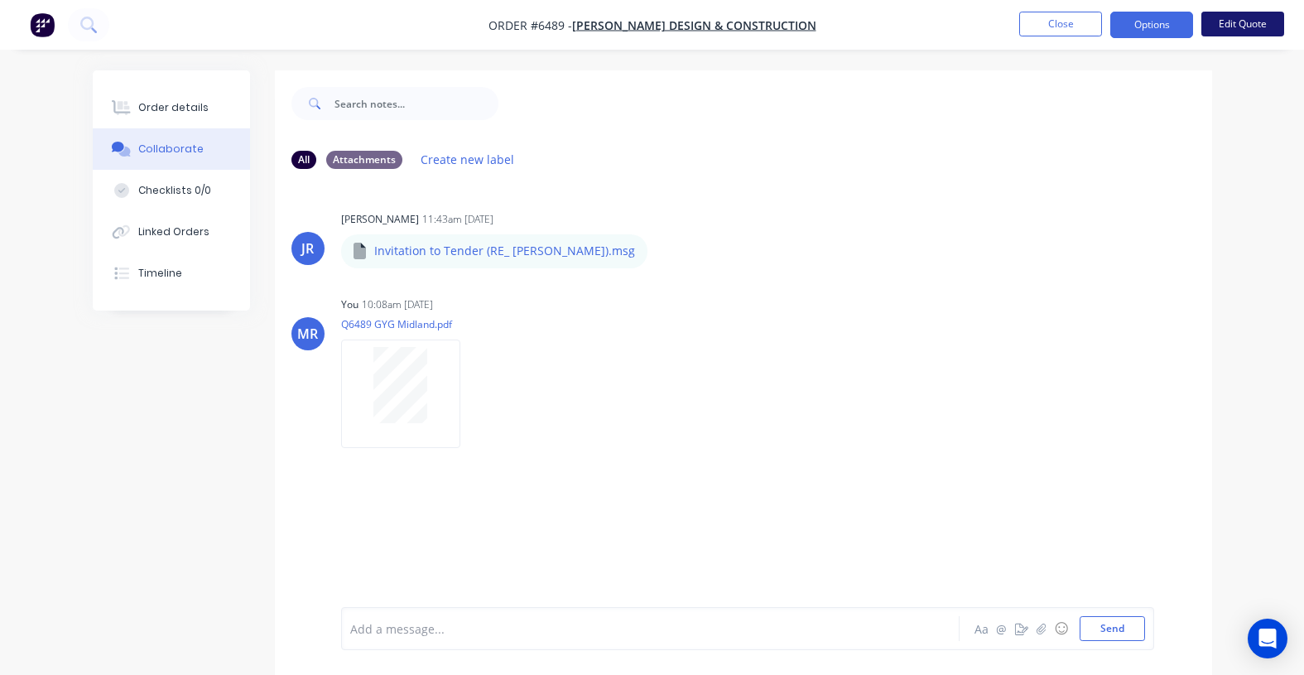
click at [1224, 23] on button "Edit Quote" at bounding box center [1243, 24] width 83 height 25
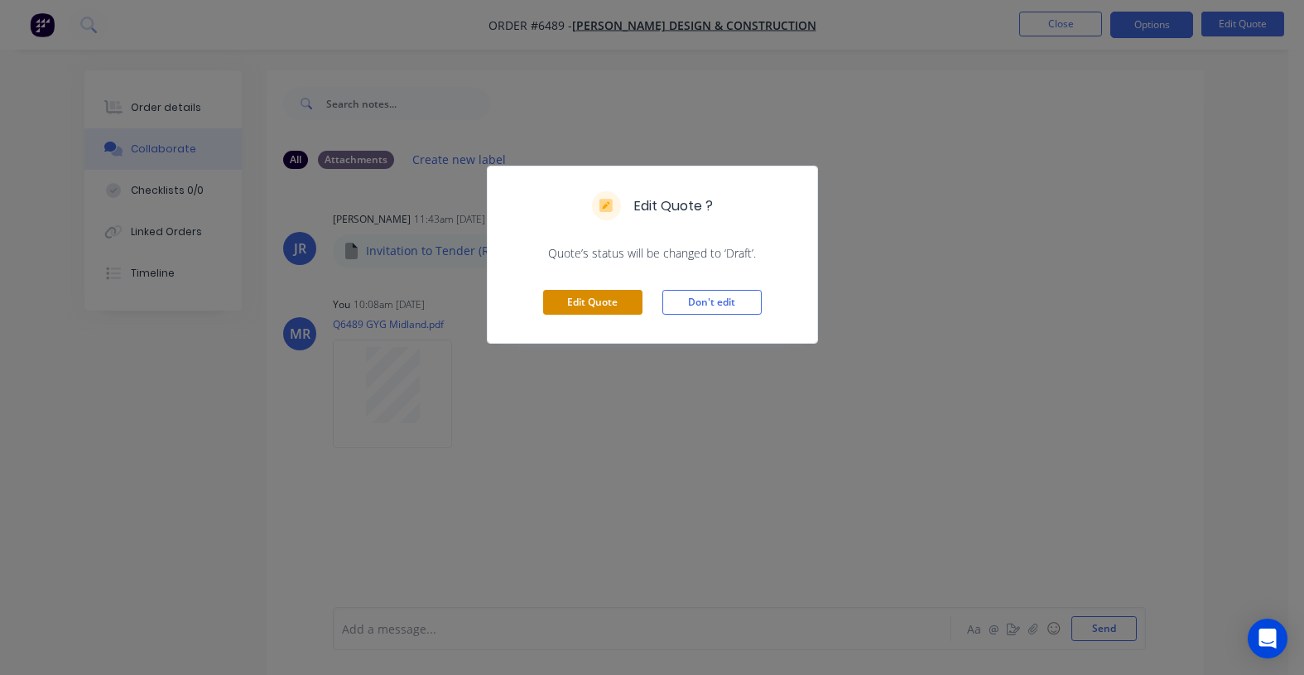
drag, startPoint x: 581, startPoint y: 295, endPoint x: 593, endPoint y: 299, distance: 13.1
click at [581, 296] on button "Edit Quote" at bounding box center [592, 302] width 99 height 25
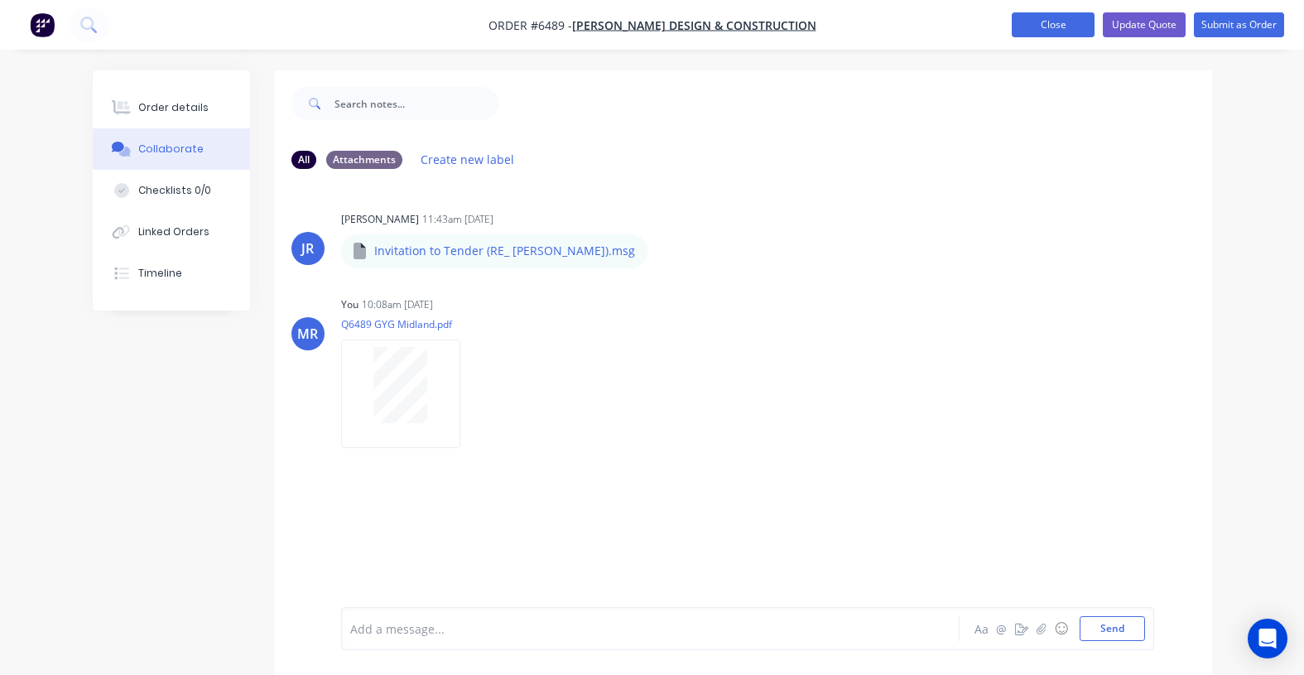
click at [1058, 26] on button "Close" at bounding box center [1053, 24] width 83 height 25
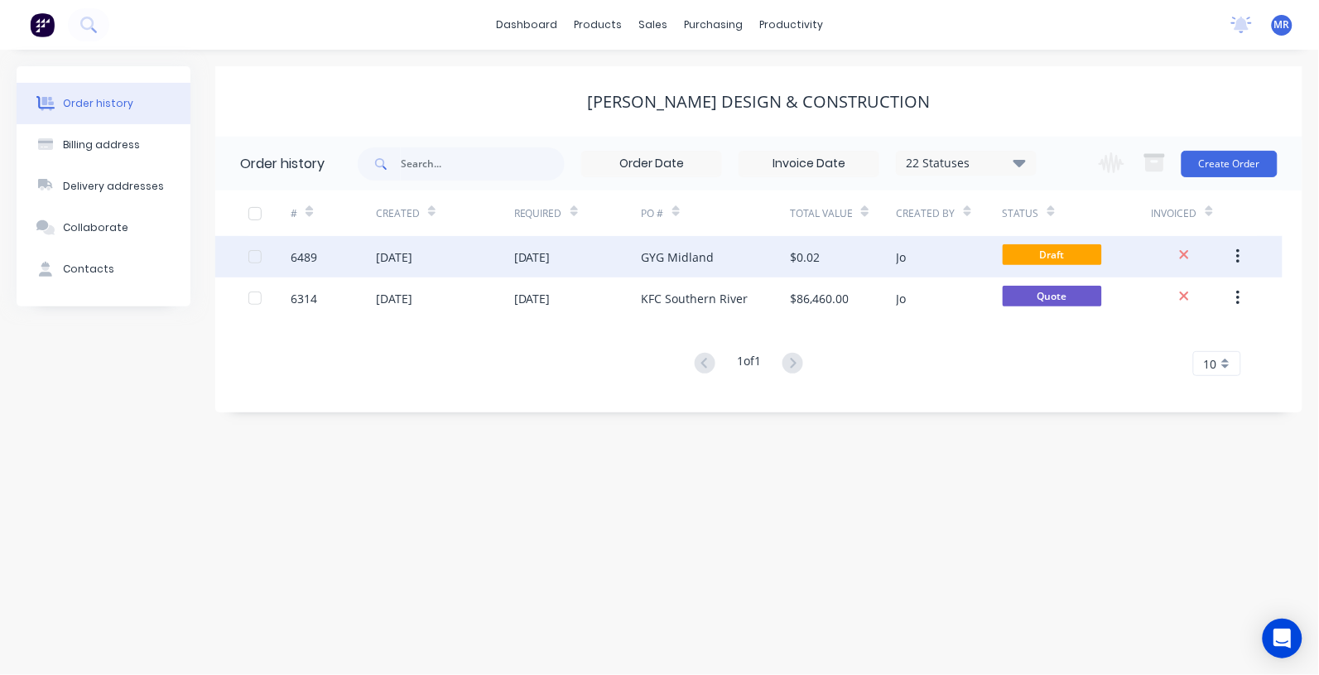
click at [686, 259] on div "GYG Midland" at bounding box center [678, 256] width 73 height 17
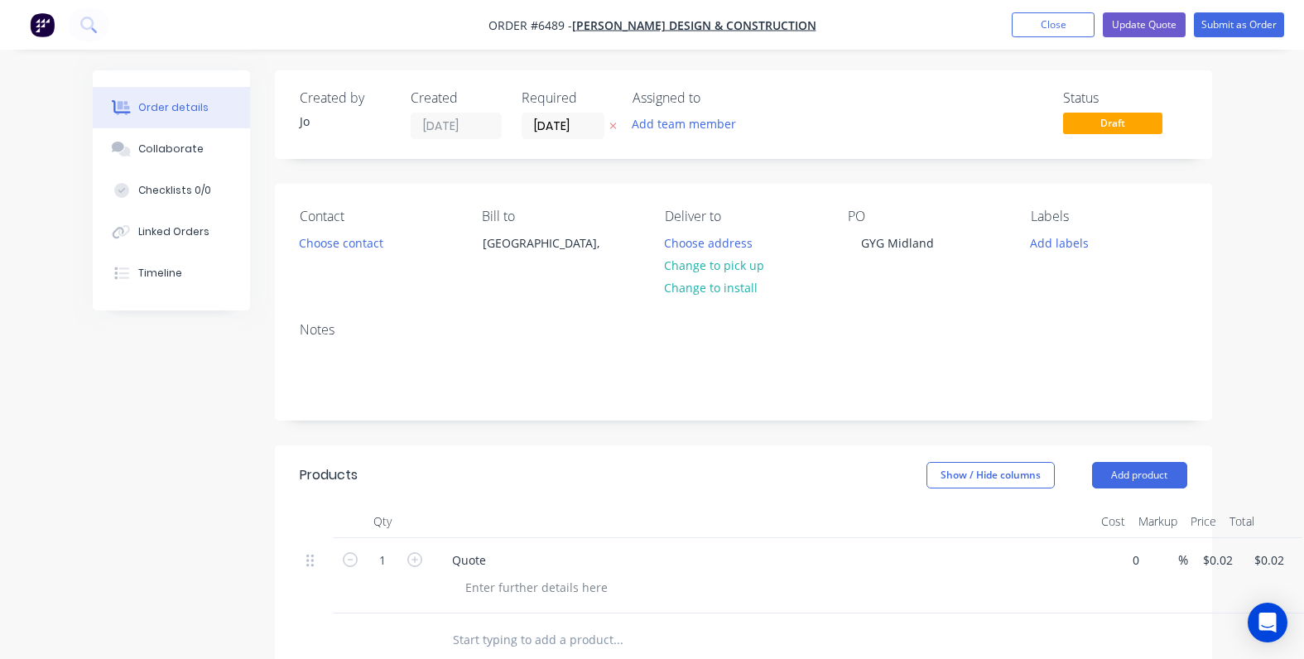
click at [1127, 568] on div "1 Quote 0 $0.00 % $0.02 $0.02 $0.02 $0.02" at bounding box center [744, 575] width 888 height 75
type input "$129,000.00"
click at [1029, 435] on div "Created by Jo Created 28/08/25 Required 28/08/25 Assigned to Add team member St…" at bounding box center [743, 567] width 937 height 995
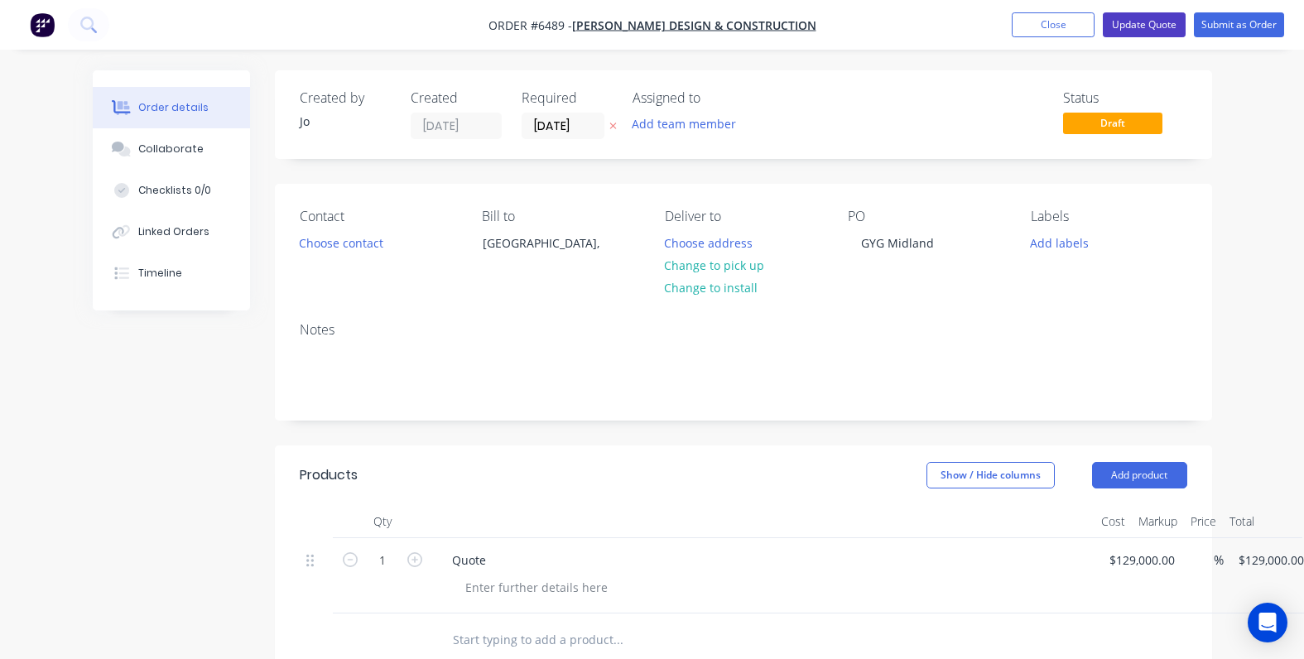
drag, startPoint x: 1127, startPoint y: 27, endPoint x: 1119, endPoint y: 60, distance: 34.9
click at [1126, 27] on button "Update Quote" at bounding box center [1144, 24] width 83 height 25
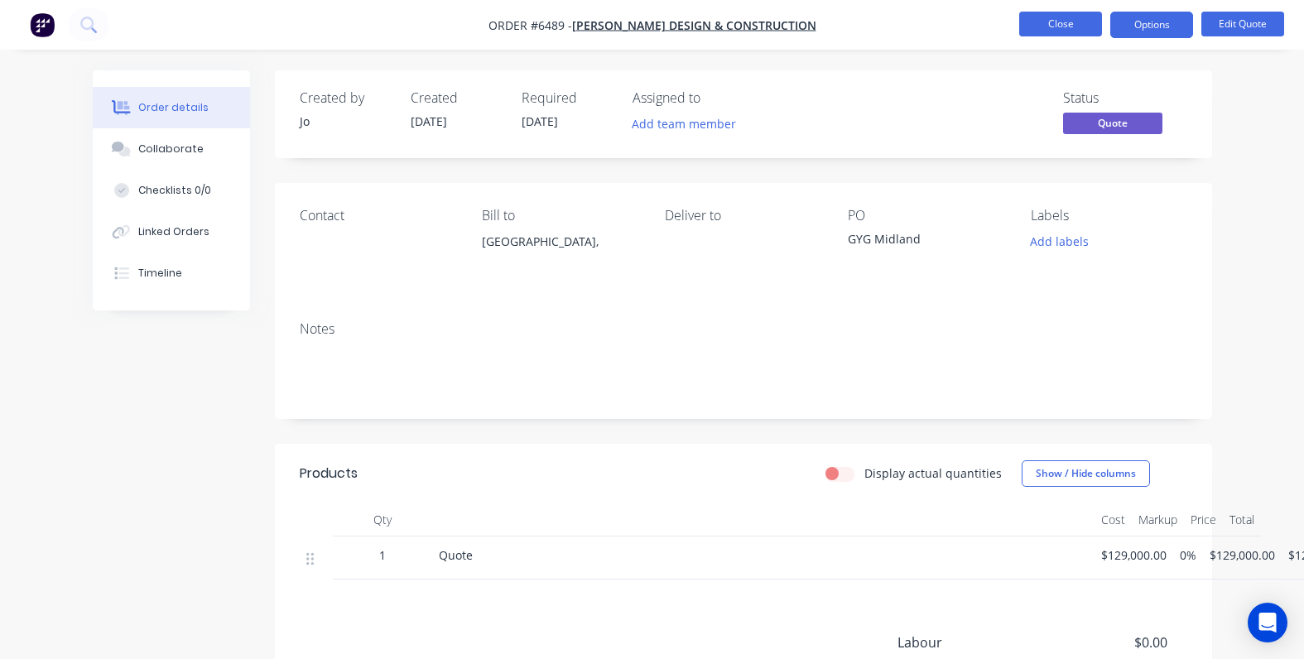
click at [1052, 12] on button "Close" at bounding box center [1060, 24] width 83 height 25
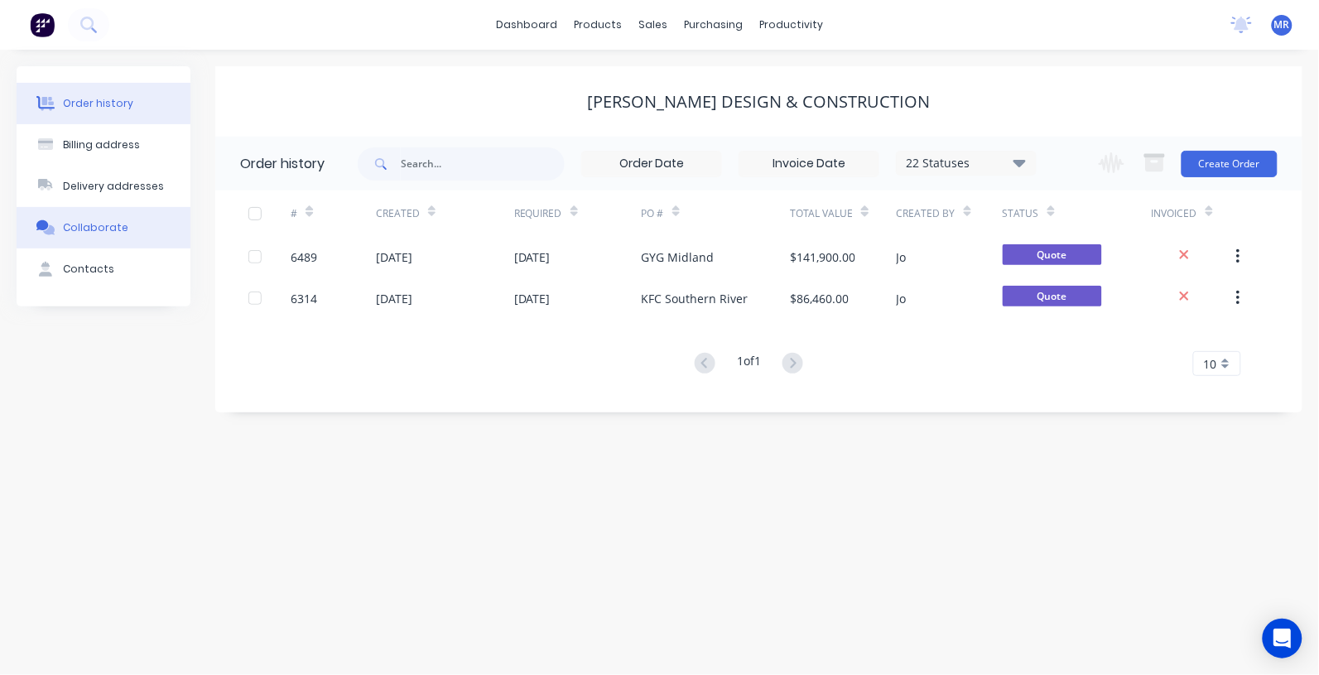
click at [92, 226] on div "Collaborate" at bounding box center [95, 227] width 65 height 15
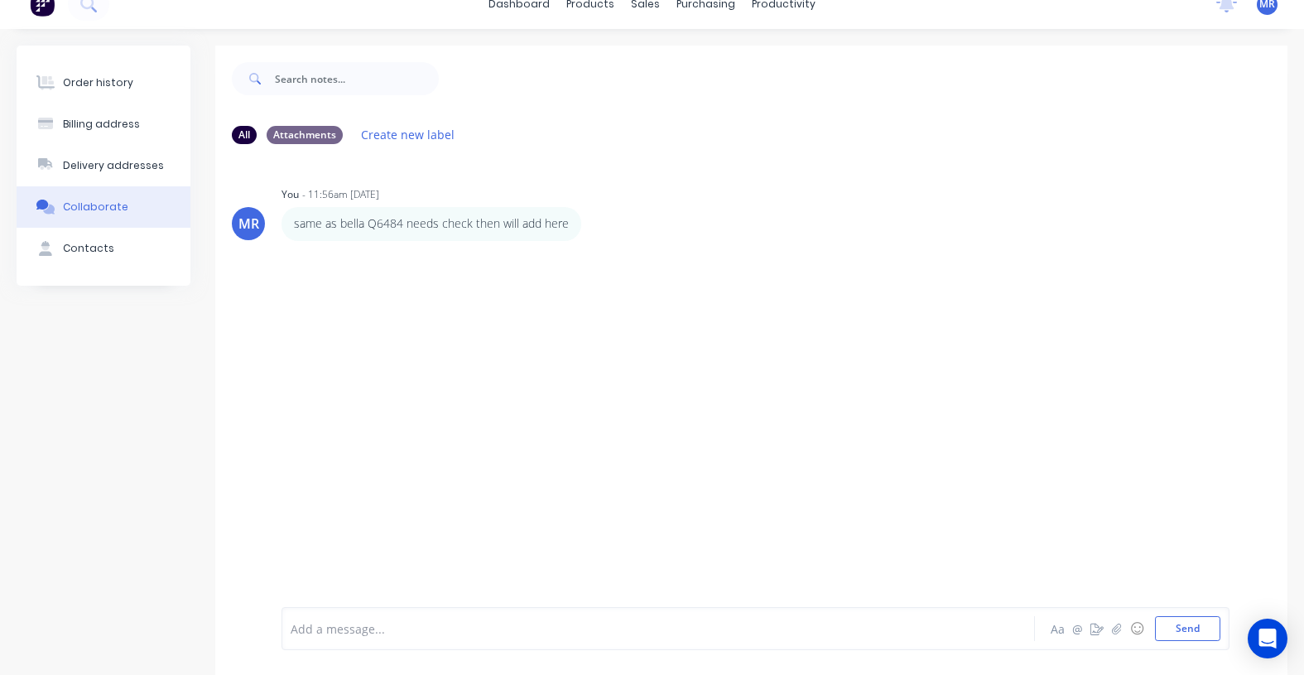
scroll to position [38, 0]
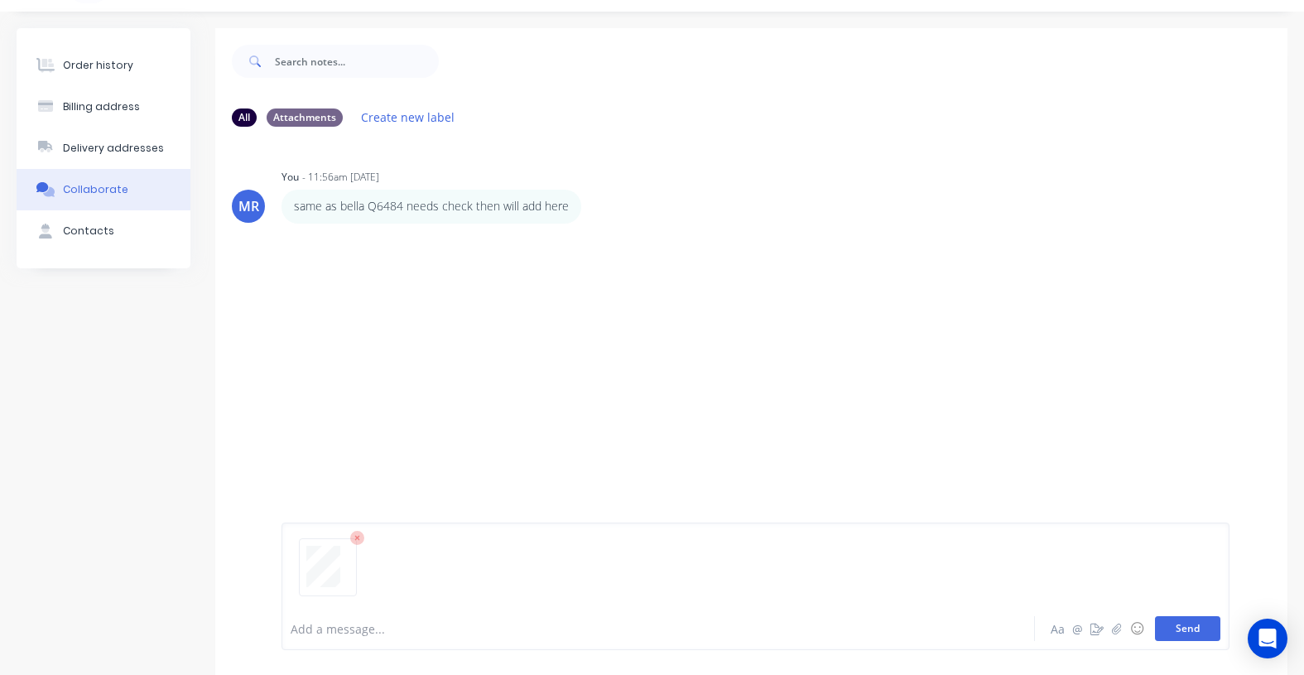
drag, startPoint x: 1184, startPoint y: 626, endPoint x: 1165, endPoint y: 623, distance: 19.3
click at [1174, 625] on button "Send" at bounding box center [1187, 628] width 65 height 25
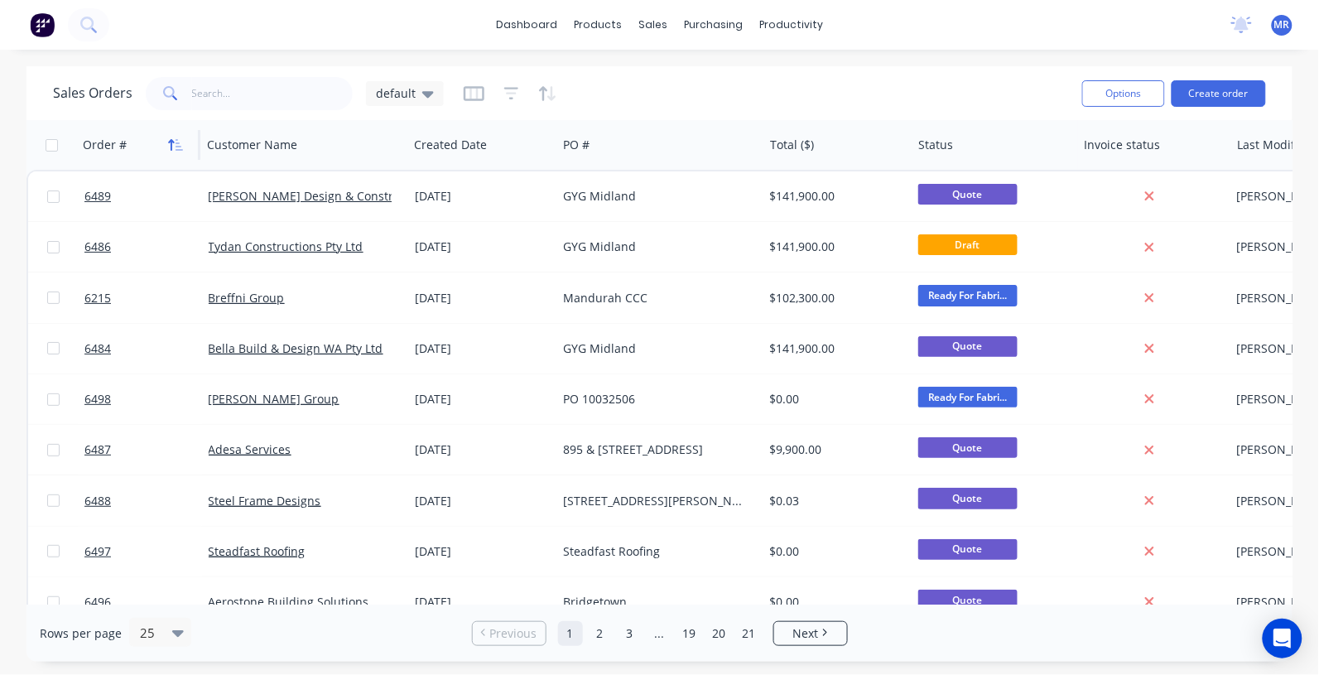
click at [170, 142] on icon "button" at bounding box center [172, 145] width 6 height 12
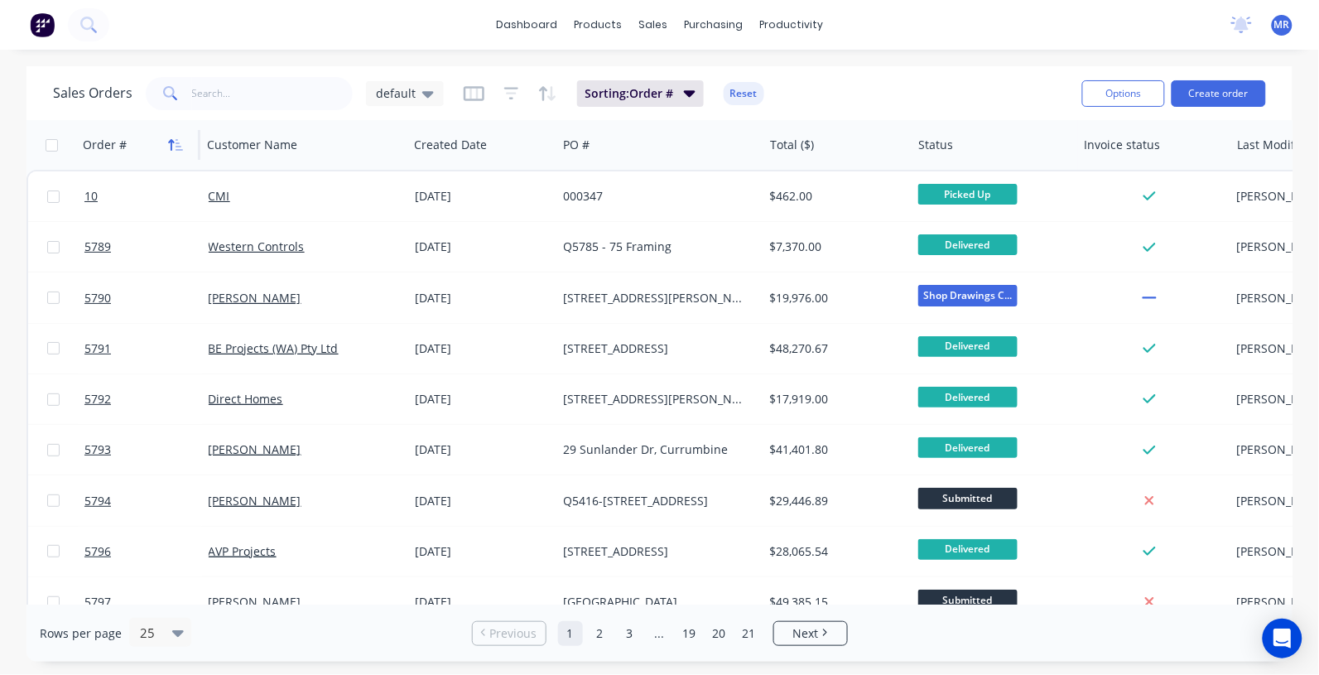
click at [171, 143] on icon "button" at bounding box center [172, 145] width 6 height 12
